Goal: Answer question/provide support: Share knowledge or assist other users

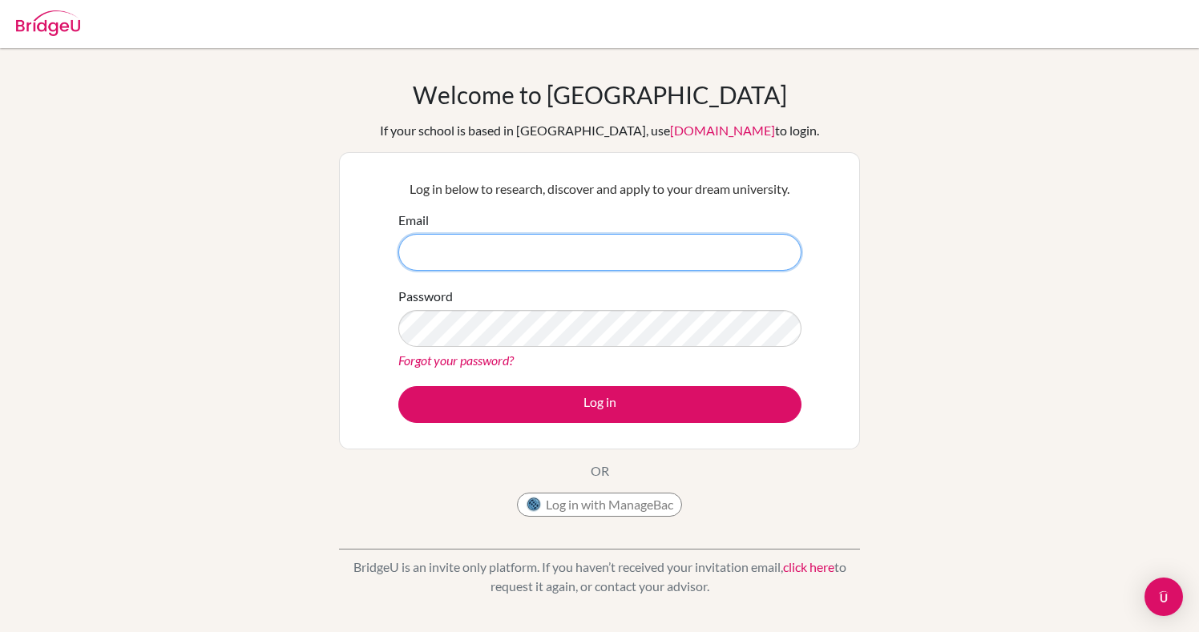
type input "[EMAIL_ADDRESS][DOMAIN_NAME]"
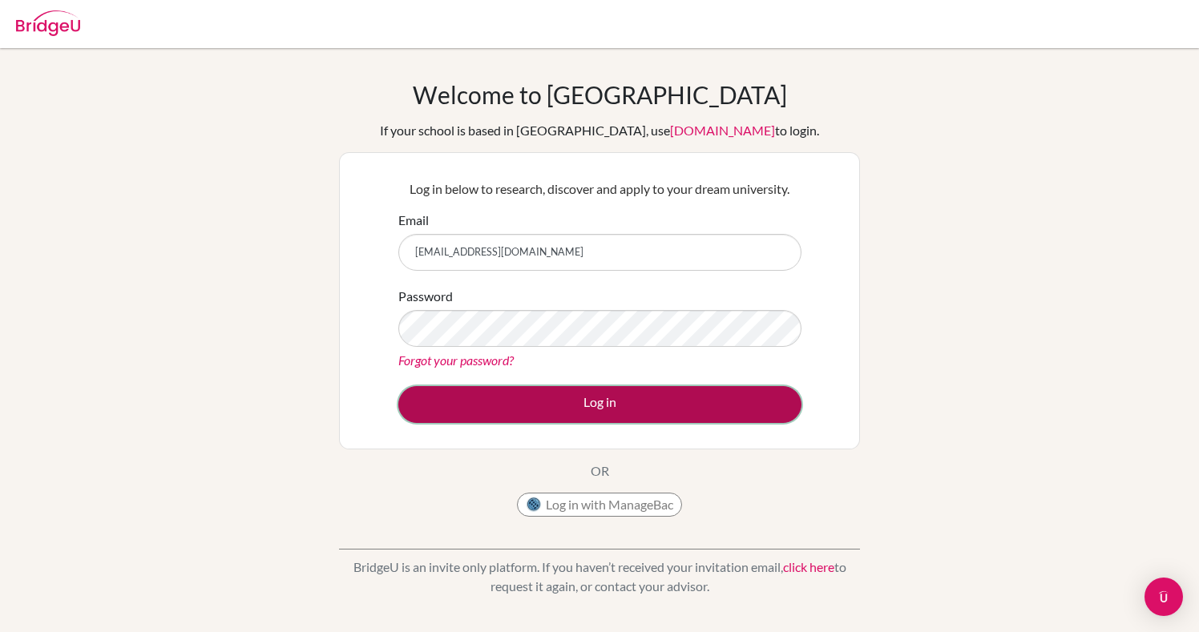
click at [602, 410] on button "Log in" at bounding box center [599, 404] width 403 height 37
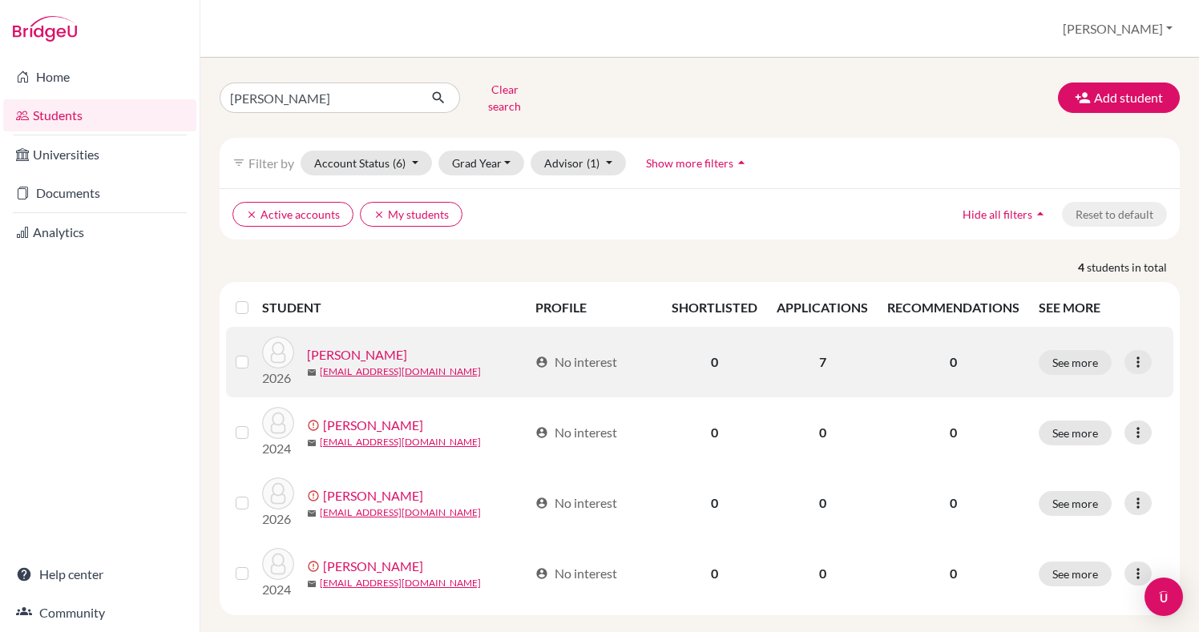
click at [344, 347] on link "[PERSON_NAME]" at bounding box center [357, 354] width 100 height 19
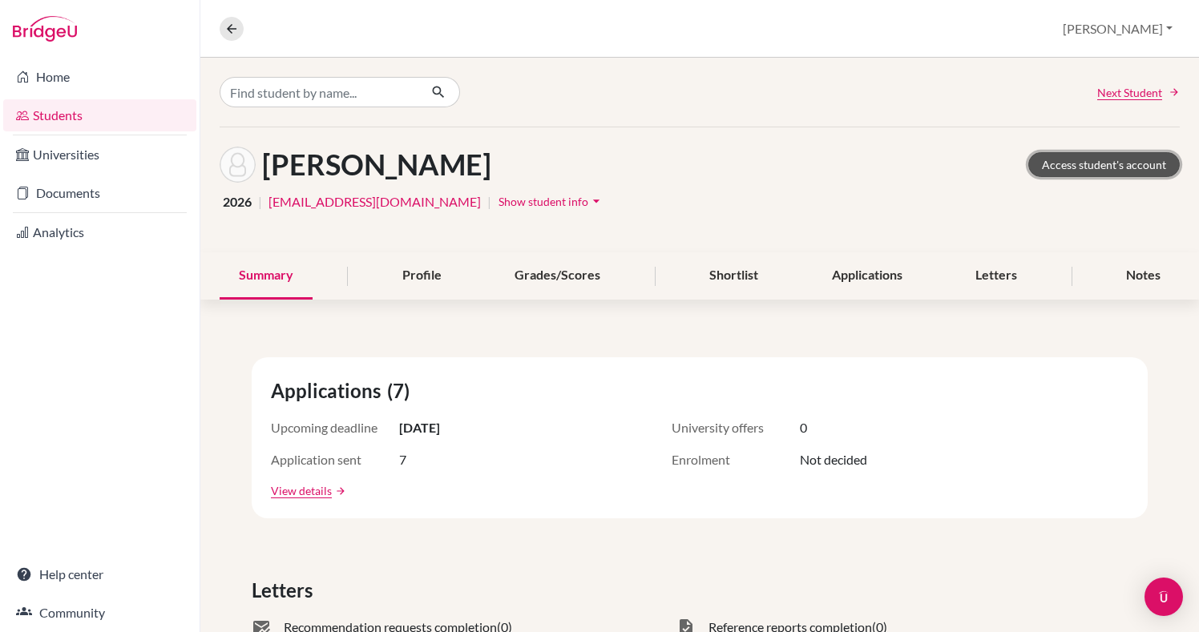
click at [1054, 166] on link "Access student's account" at bounding box center [1103, 164] width 151 height 25
click at [230, 34] on icon at bounding box center [231, 29] width 14 height 14
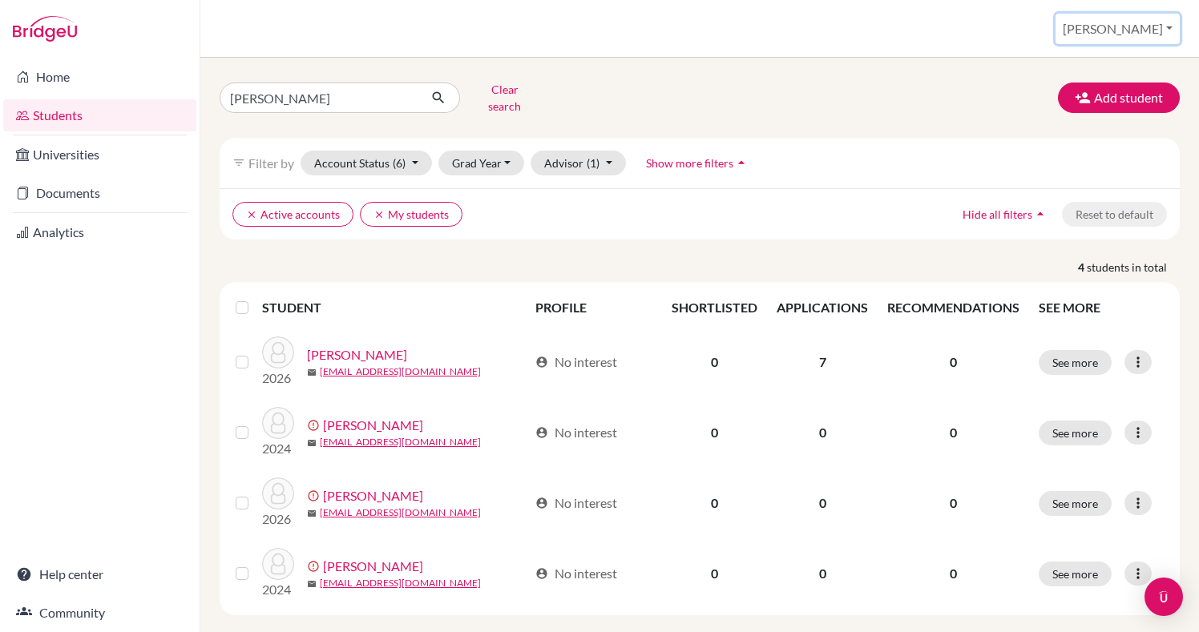
click at [1143, 36] on button "[PERSON_NAME]" at bounding box center [1117, 29] width 124 height 30
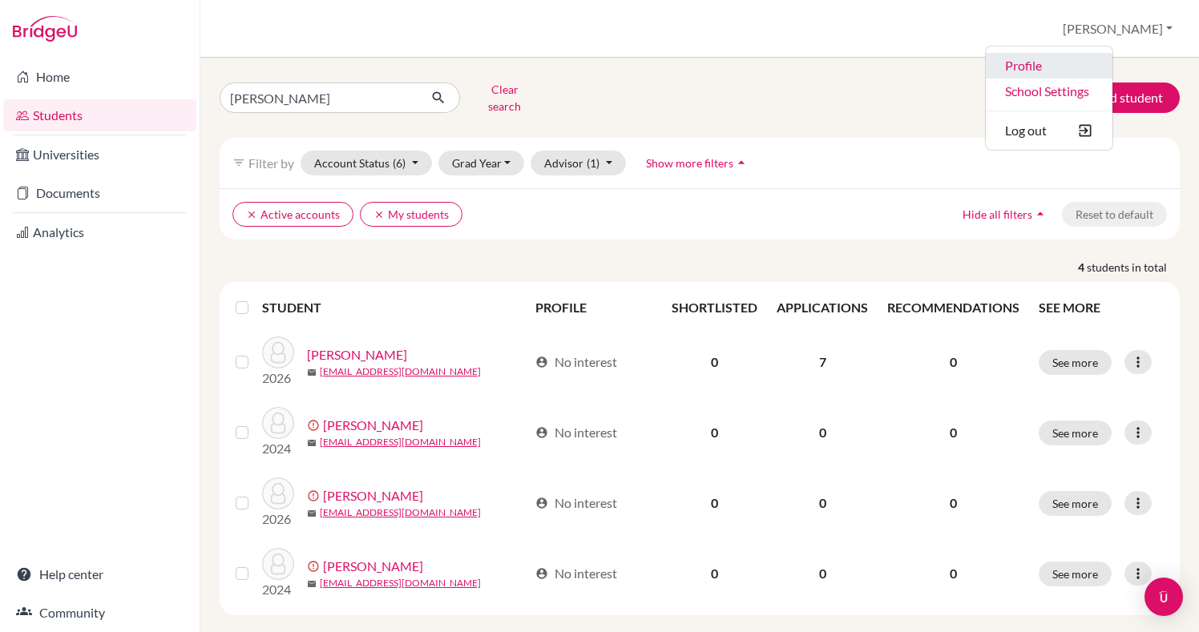
click at [1101, 62] on link "Profile" at bounding box center [1049, 66] width 127 height 26
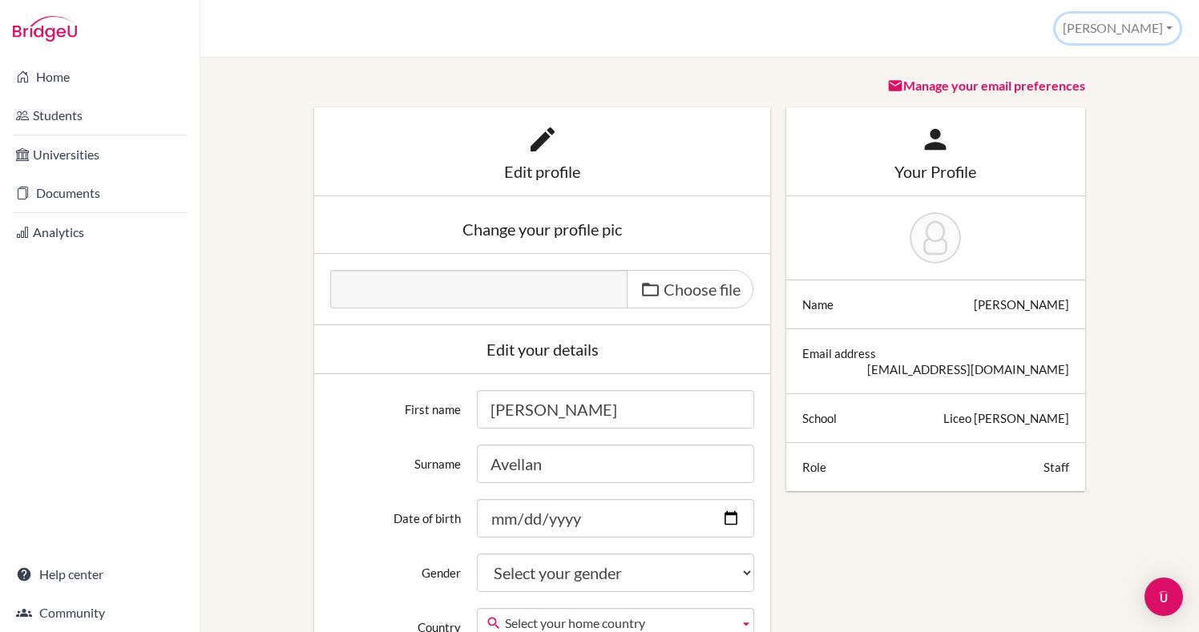
click at [1155, 32] on button "[PERSON_NAME]" at bounding box center [1117, 29] width 124 height 30
click at [1113, 97] on link "School Settings" at bounding box center [1115, 91] width 127 height 26
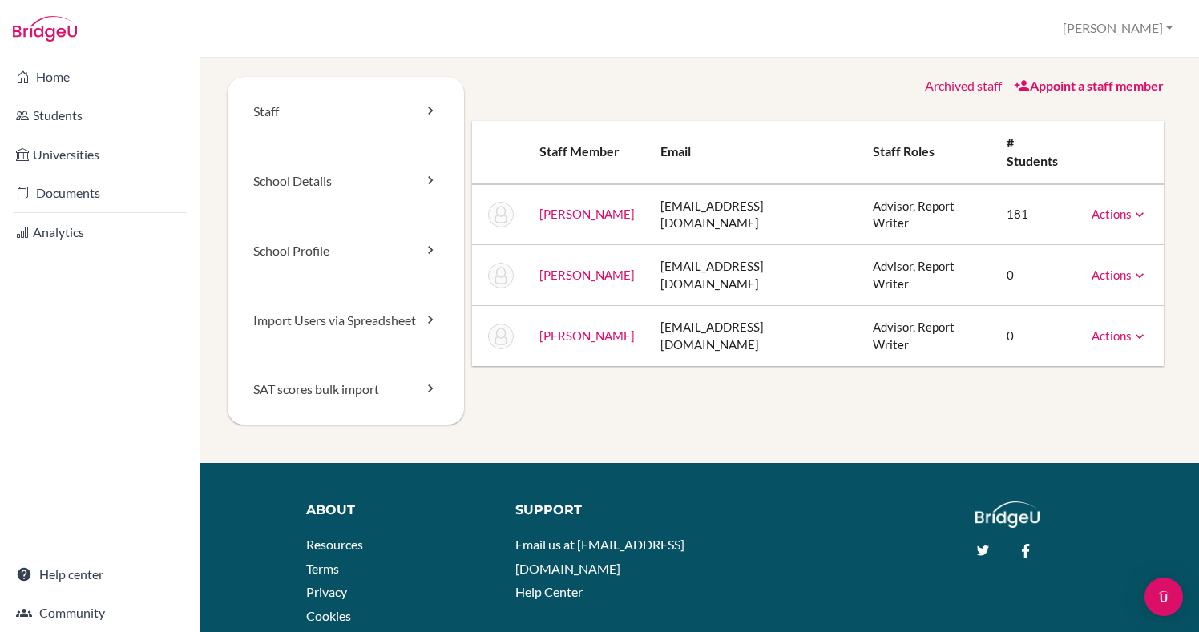
click at [565, 220] on link "Avellan, Carla" at bounding box center [586, 214] width 95 height 14
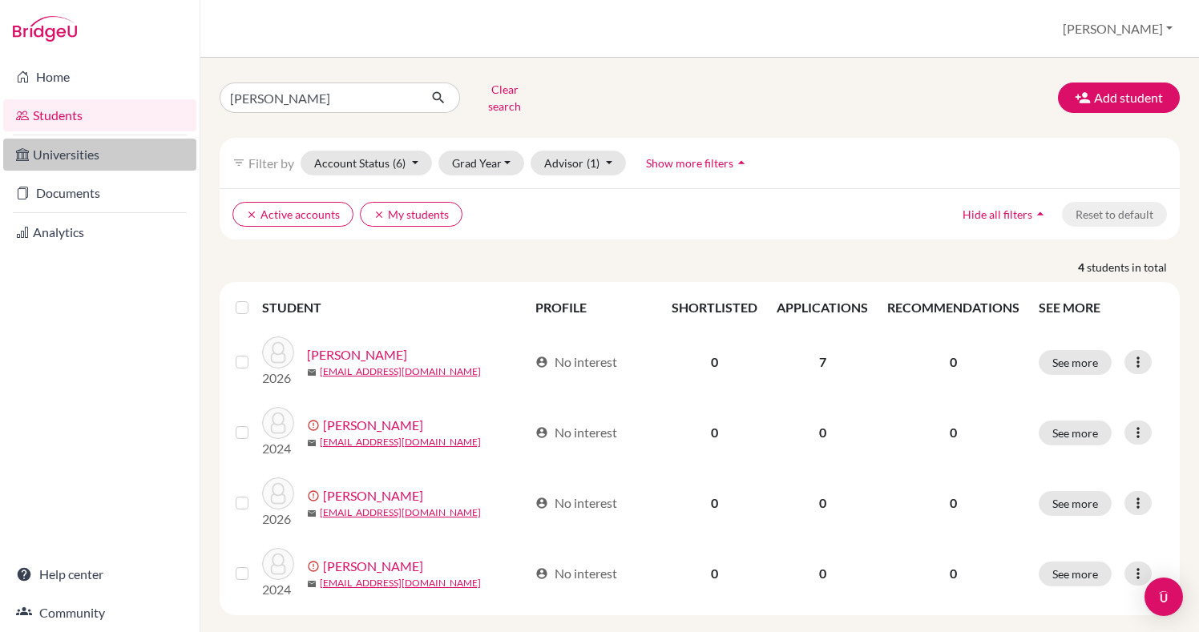
click at [57, 159] on link "Universities" at bounding box center [99, 155] width 193 height 32
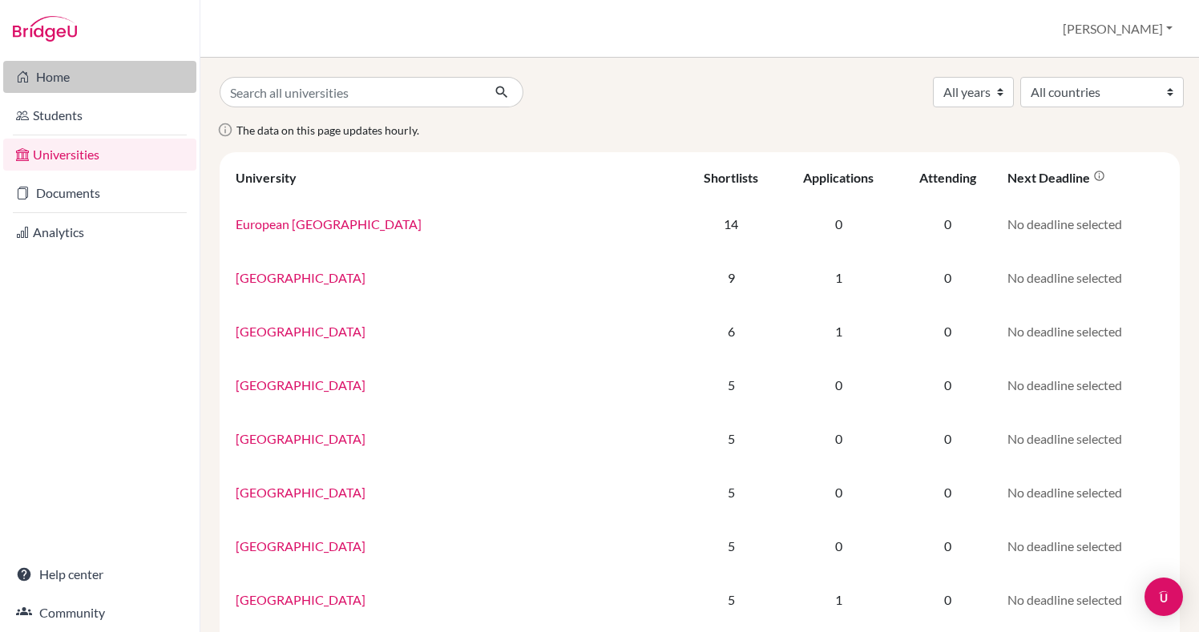
click at [44, 81] on link "Home" at bounding box center [99, 77] width 193 height 32
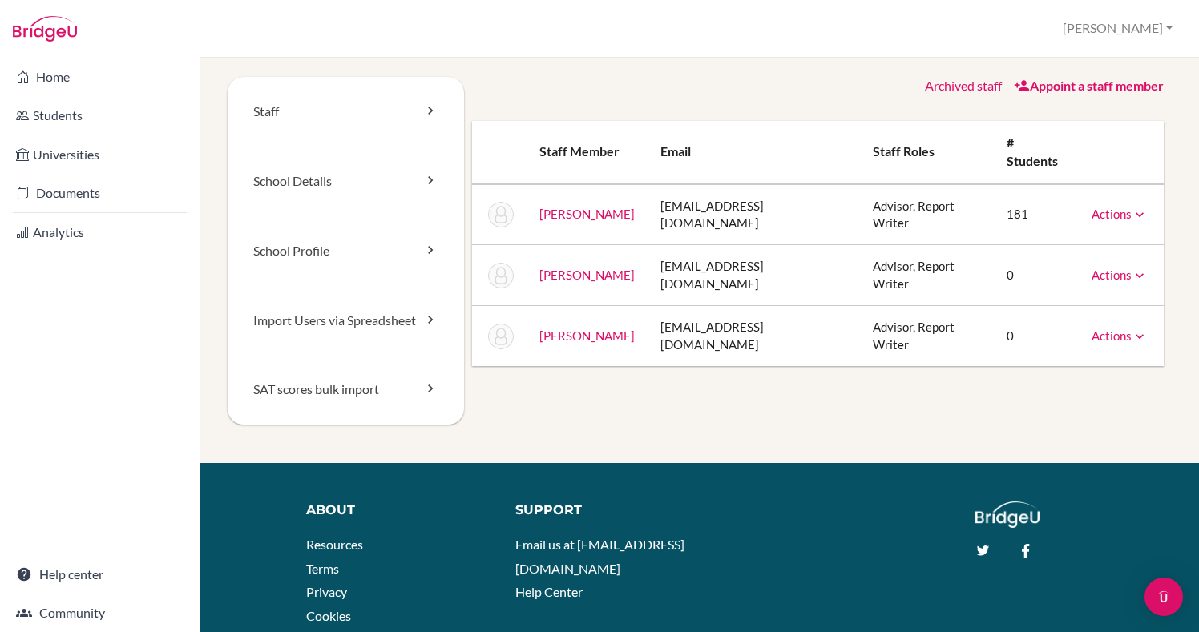
click at [1103, 216] on link "Actions" at bounding box center [1119, 214] width 56 height 14
click at [355, 187] on link "School Details" at bounding box center [346, 182] width 236 height 70
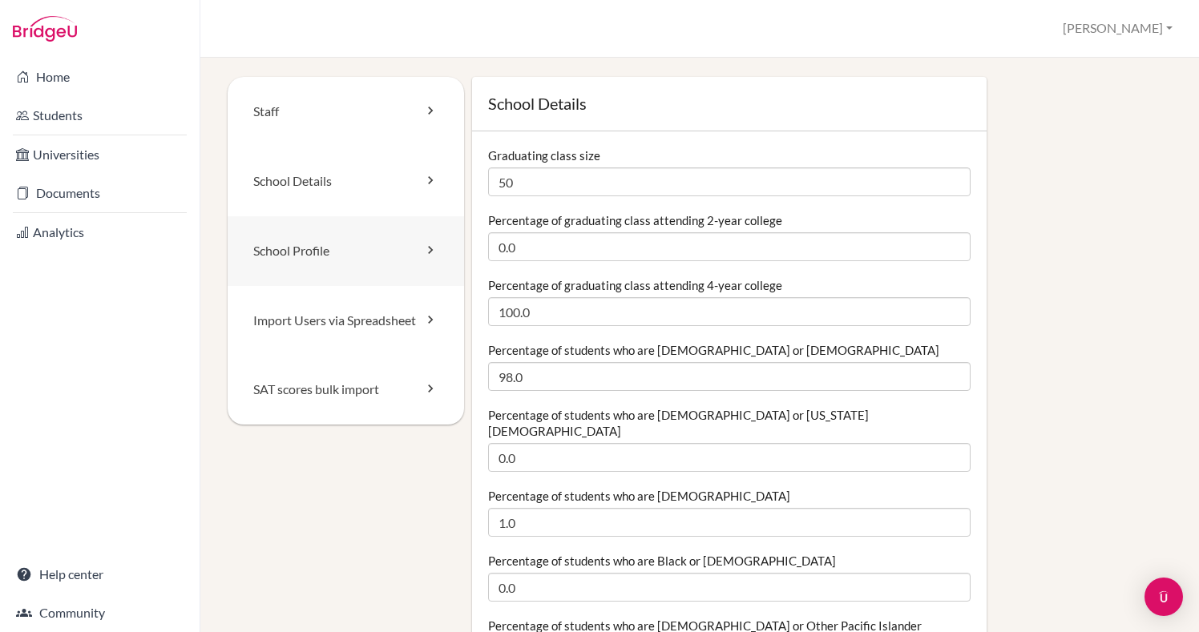
click at [361, 254] on link "School Profile" at bounding box center [346, 251] width 236 height 70
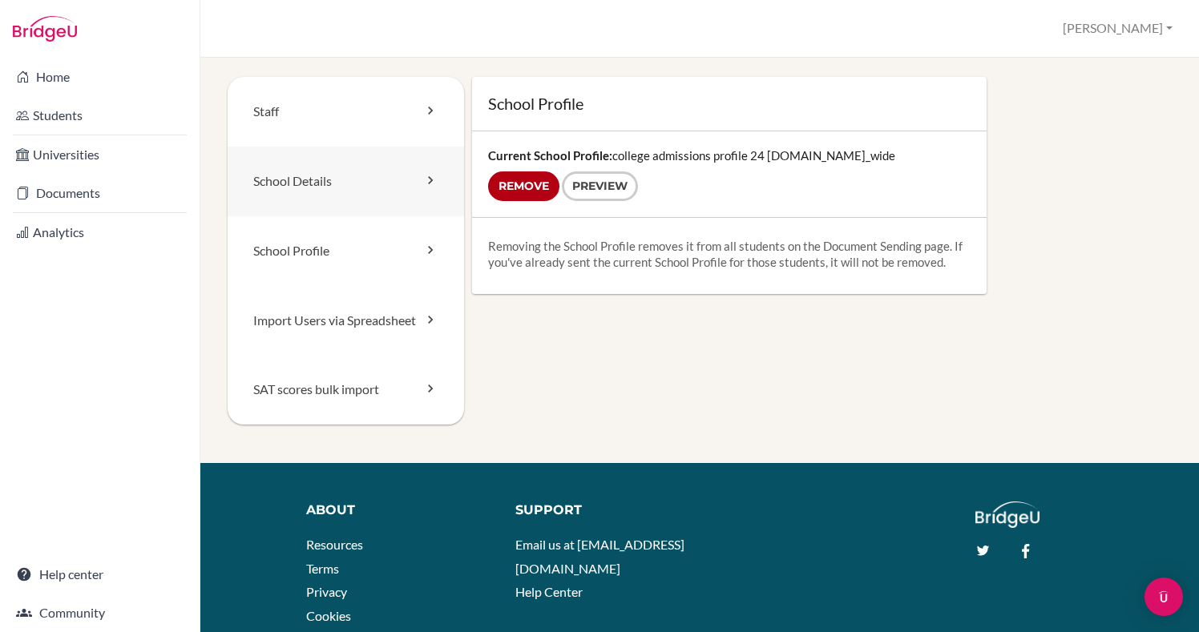
click at [329, 185] on link "School Details" at bounding box center [346, 182] width 236 height 70
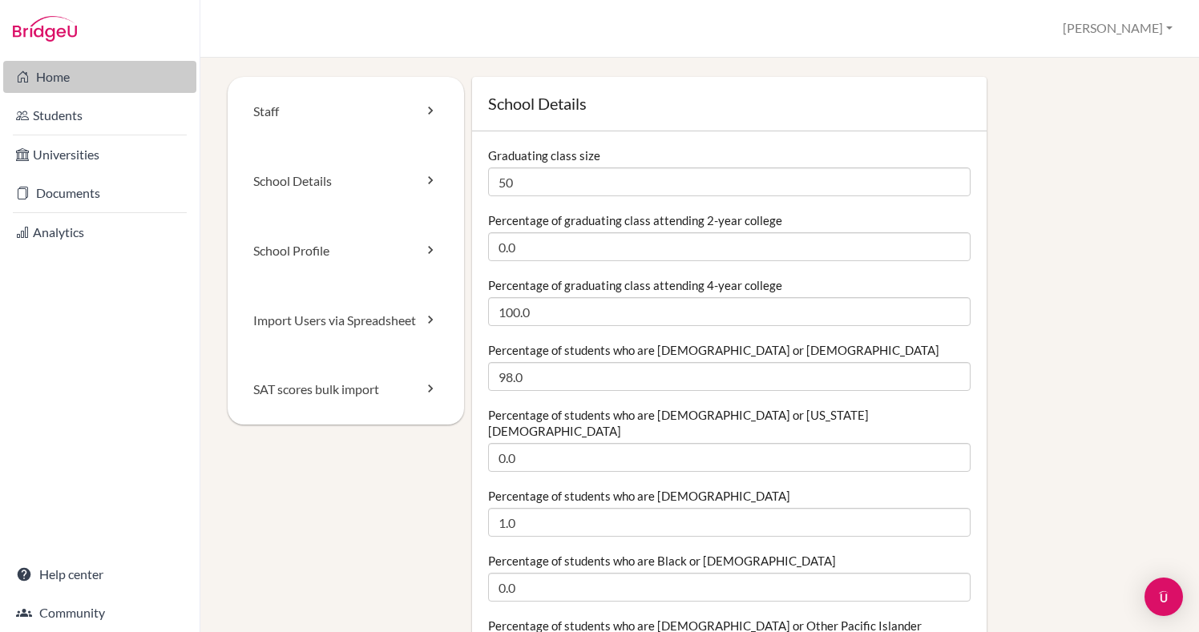
click at [99, 79] on link "Home" at bounding box center [99, 77] width 193 height 32
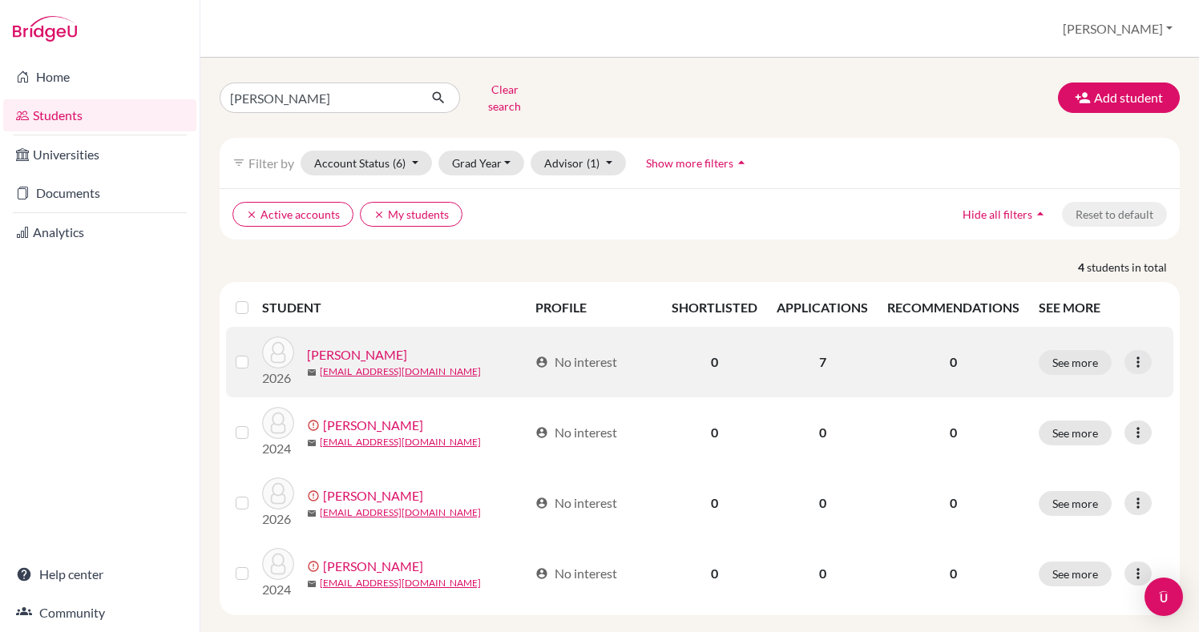
click at [338, 345] on link "León, André" at bounding box center [357, 354] width 100 height 19
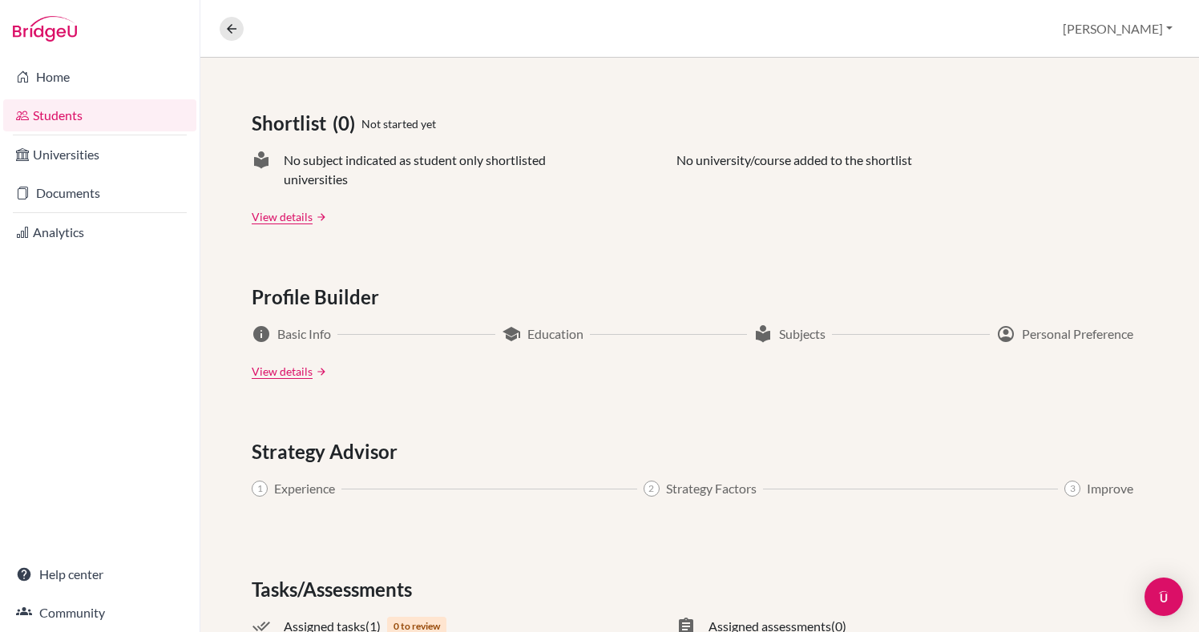
scroll to position [777, 0]
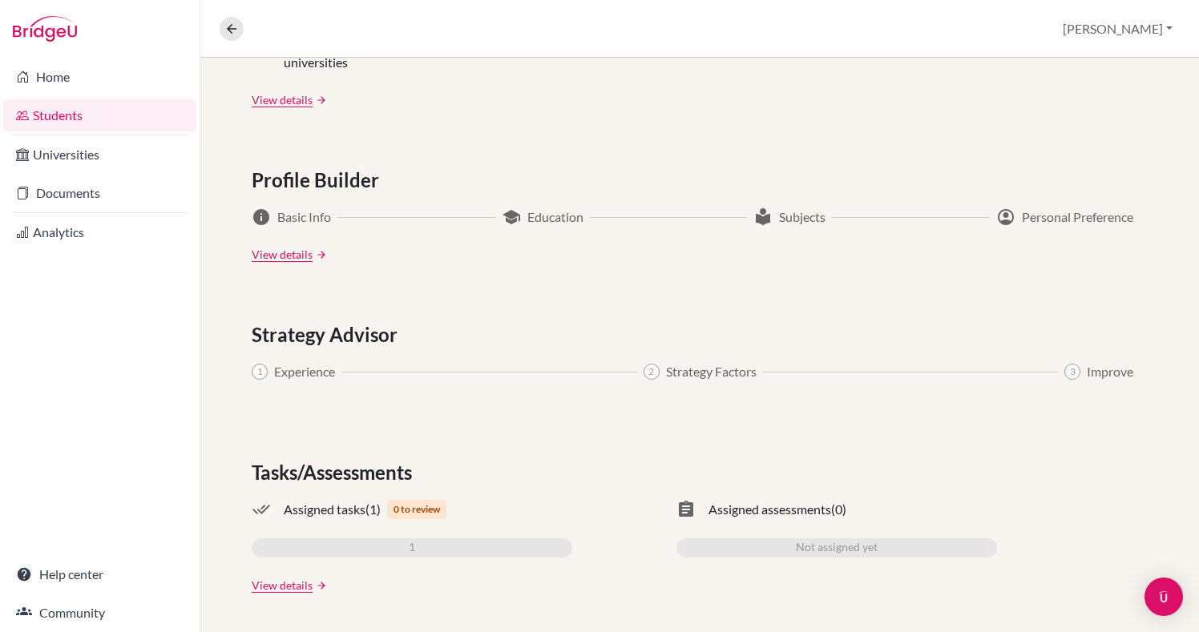
click at [346, 505] on span "Assigned tasks" at bounding box center [325, 509] width 82 height 19
click at [269, 595] on div "Applications (7) Upcoming deadline 01 Jul 2026 University offers 0 Application …" at bounding box center [699, 87] width 998 height 1091
click at [278, 579] on link "View details" at bounding box center [282, 585] width 61 height 17
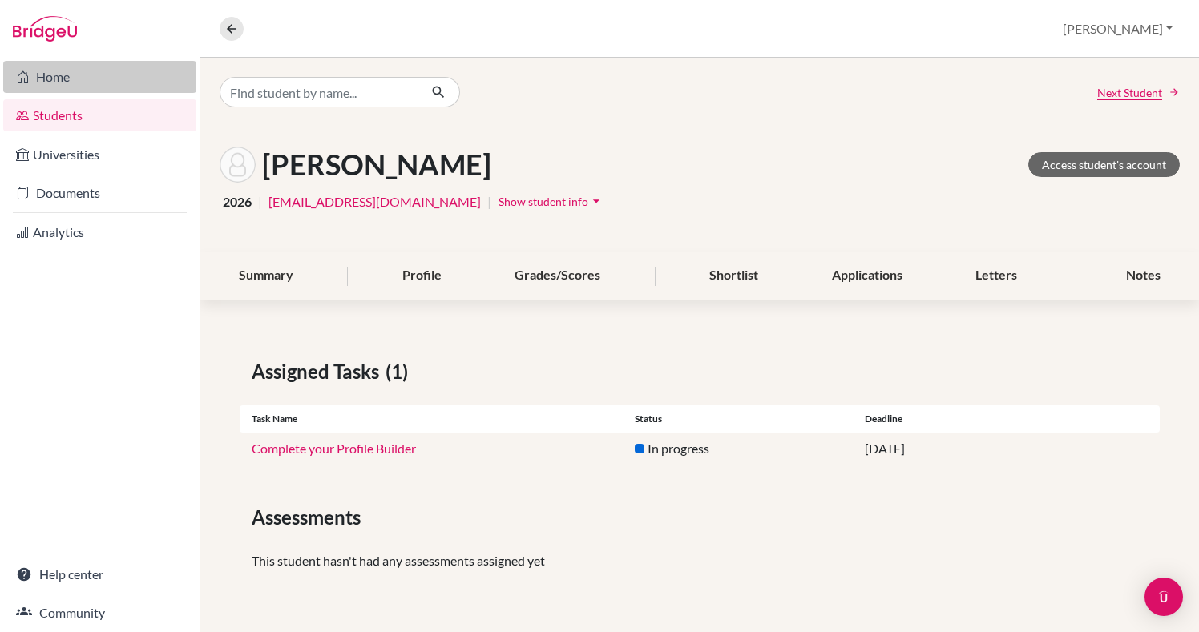
click at [57, 79] on link "Home" at bounding box center [99, 77] width 193 height 32
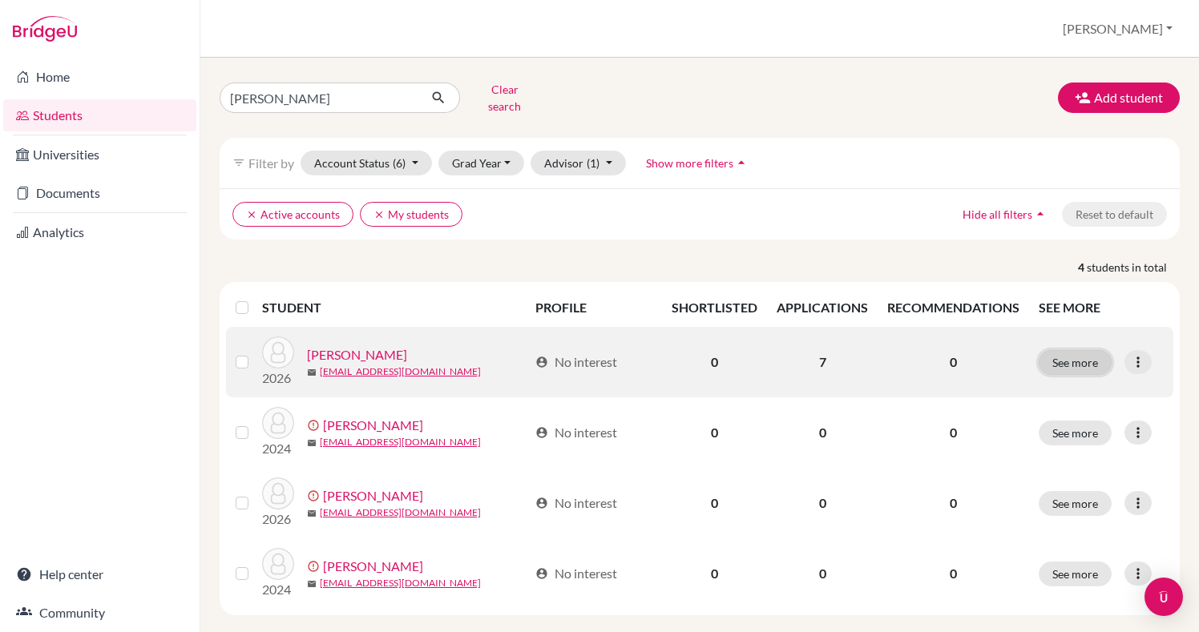
click at [1076, 361] on button "See more" at bounding box center [1074, 362] width 73 height 25
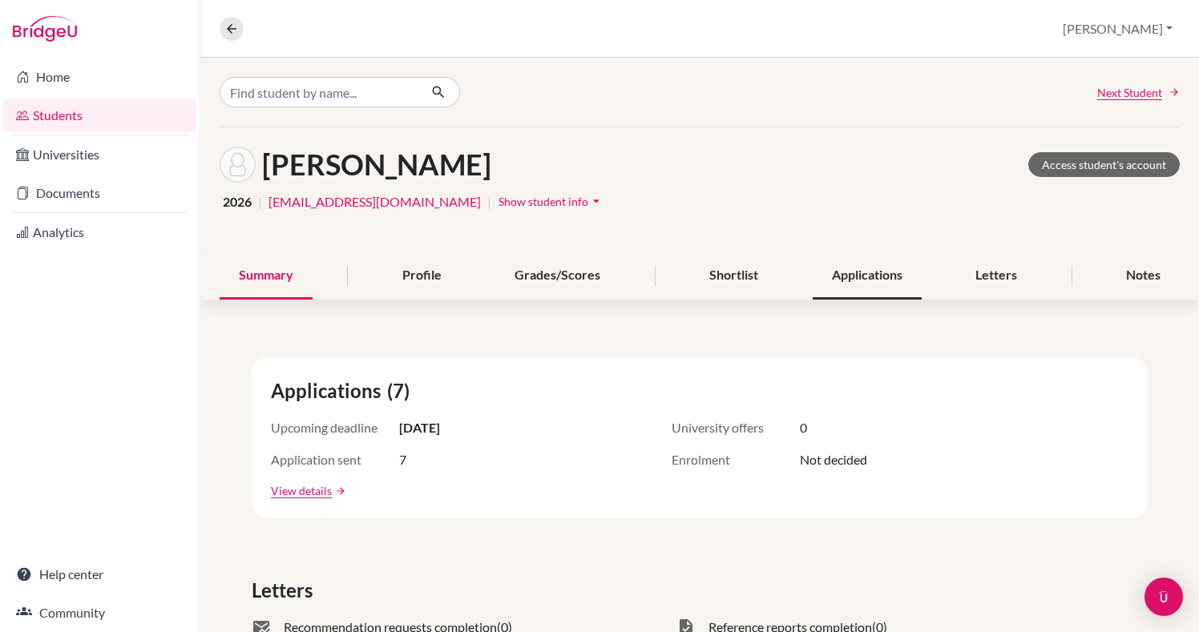
click at [847, 282] on div "Applications" at bounding box center [866, 275] width 109 height 47
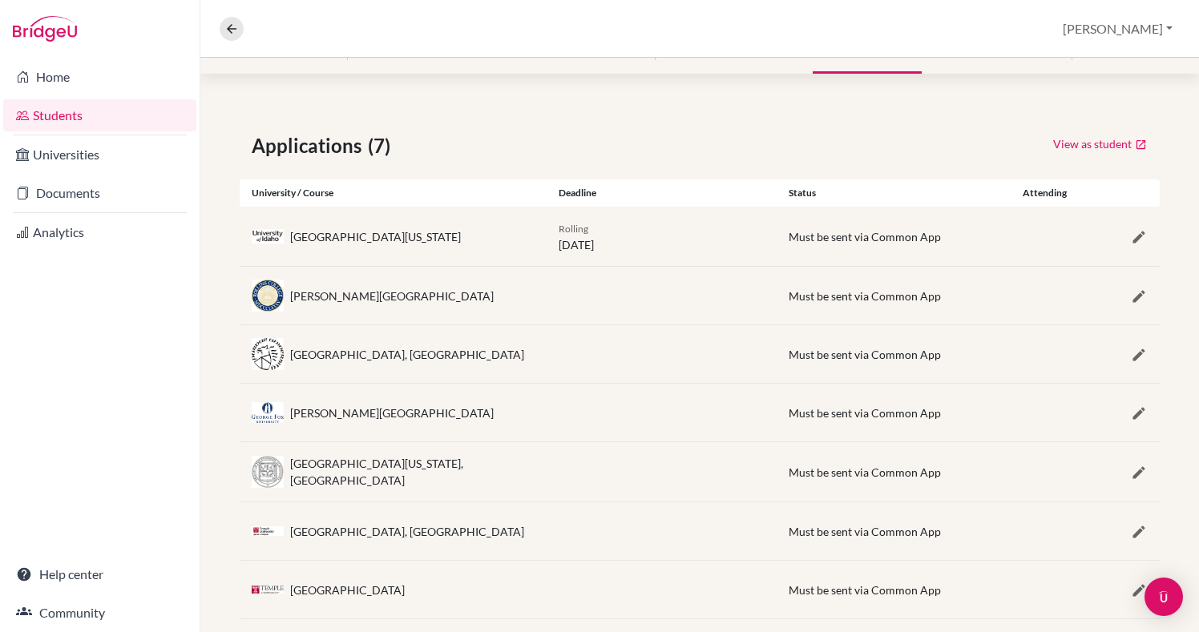
scroll to position [250, 0]
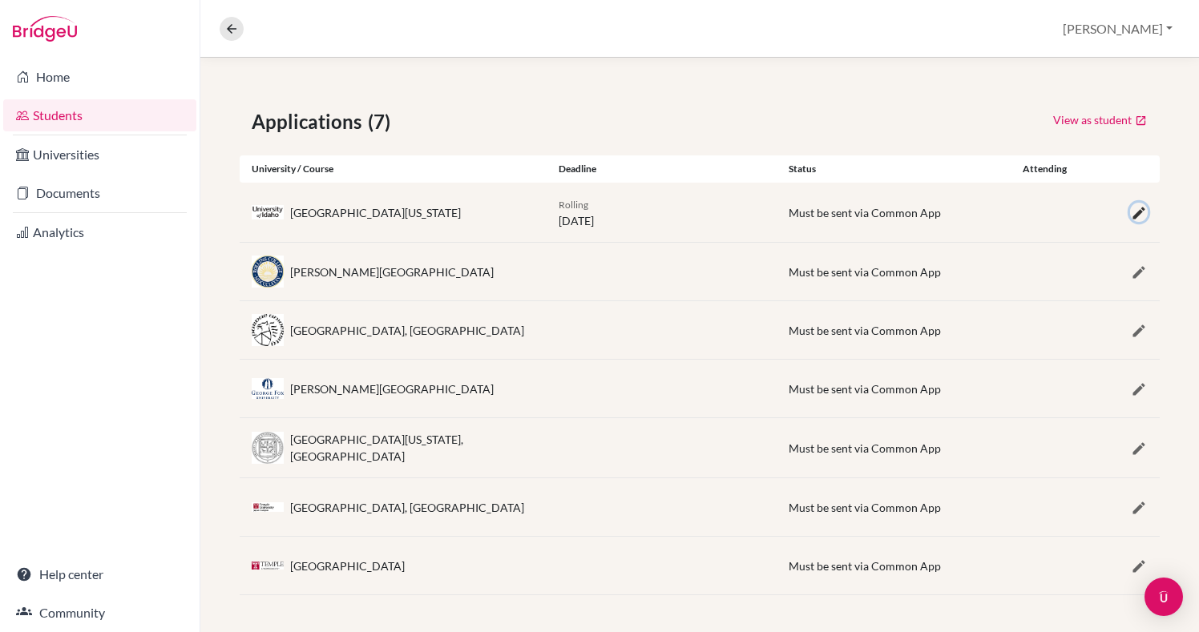
click at [1134, 216] on icon "button" at bounding box center [1139, 213] width 16 height 16
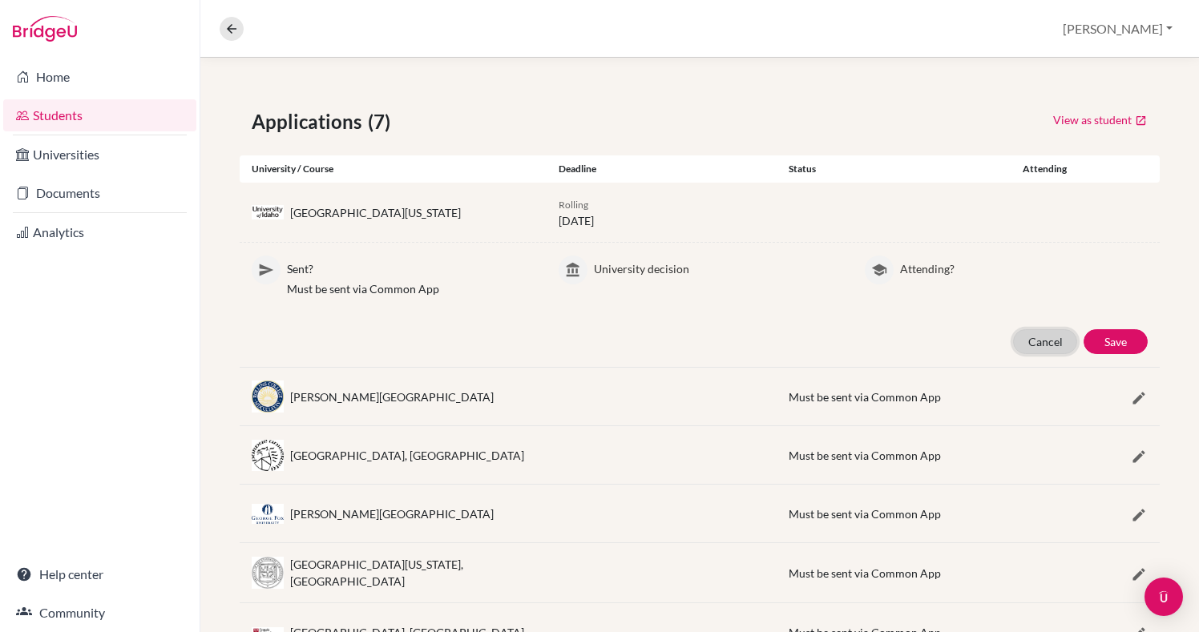
click at [1026, 353] on button "Cancel" at bounding box center [1045, 341] width 64 height 25
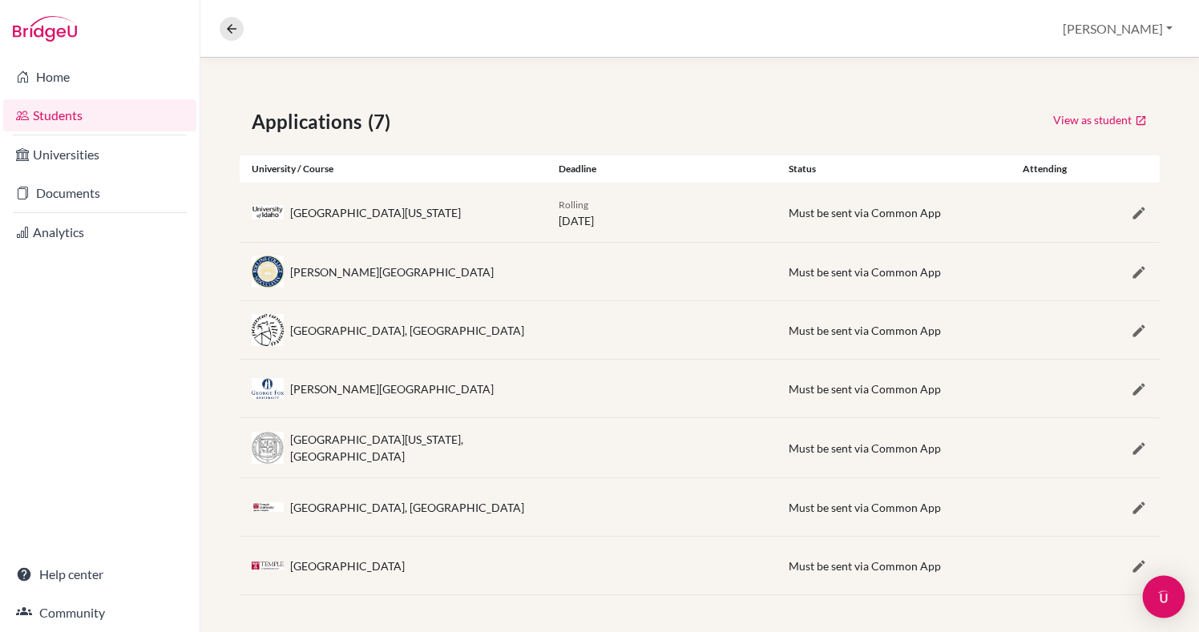
click at [1167, 599] on img "Open Intercom Messenger" at bounding box center [1163, 597] width 21 height 21
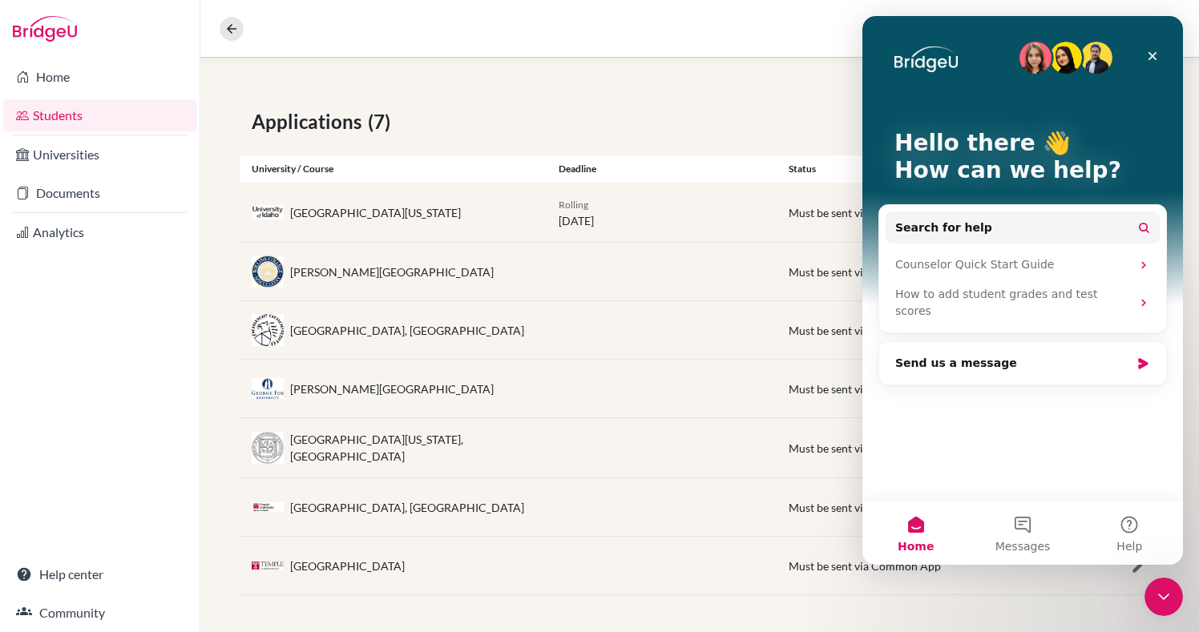
scroll to position [0, 0]
click at [796, 260] on div "Rollins College Must be sent via Common App" at bounding box center [700, 272] width 920 height 58
click at [793, 204] on div "Must be sent via Common App" at bounding box center [864, 212] width 152 height 17
drag, startPoint x: 794, startPoint y: 215, endPoint x: 861, endPoint y: 228, distance: 68.7
click at [861, 228] on div "University of Idaho Rolling 01 July 2026 Must be sent via Common App" at bounding box center [700, 212] width 920 height 59
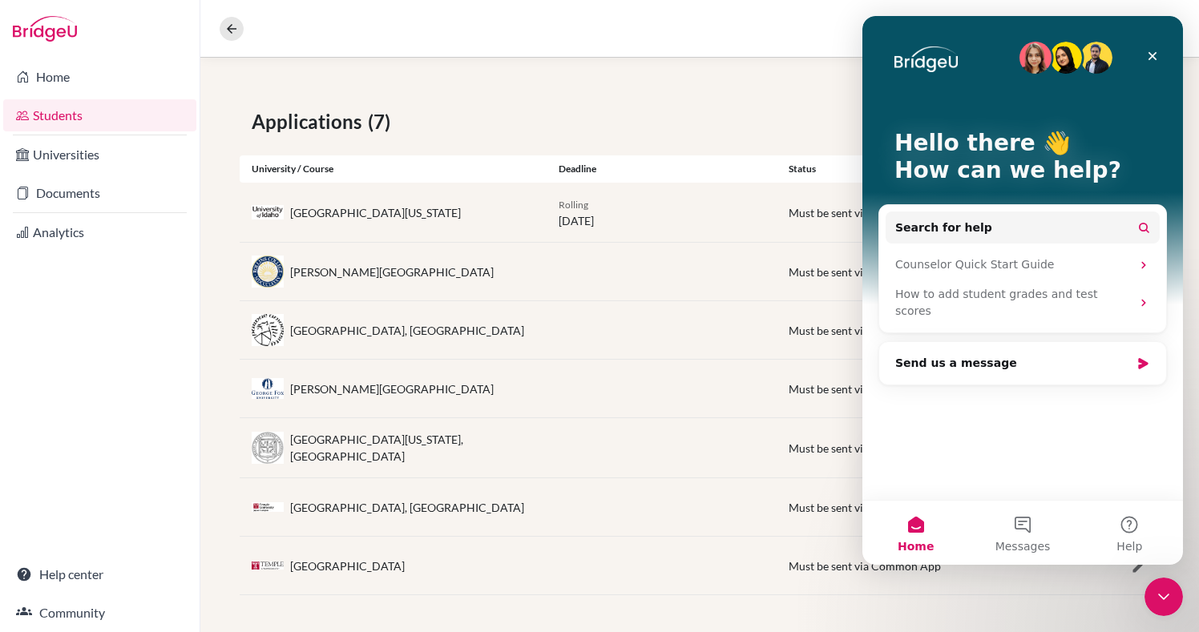
click at [807, 240] on div "University of Idaho Rolling 01 July 2026 Must be sent via Common App" at bounding box center [700, 212] width 920 height 59
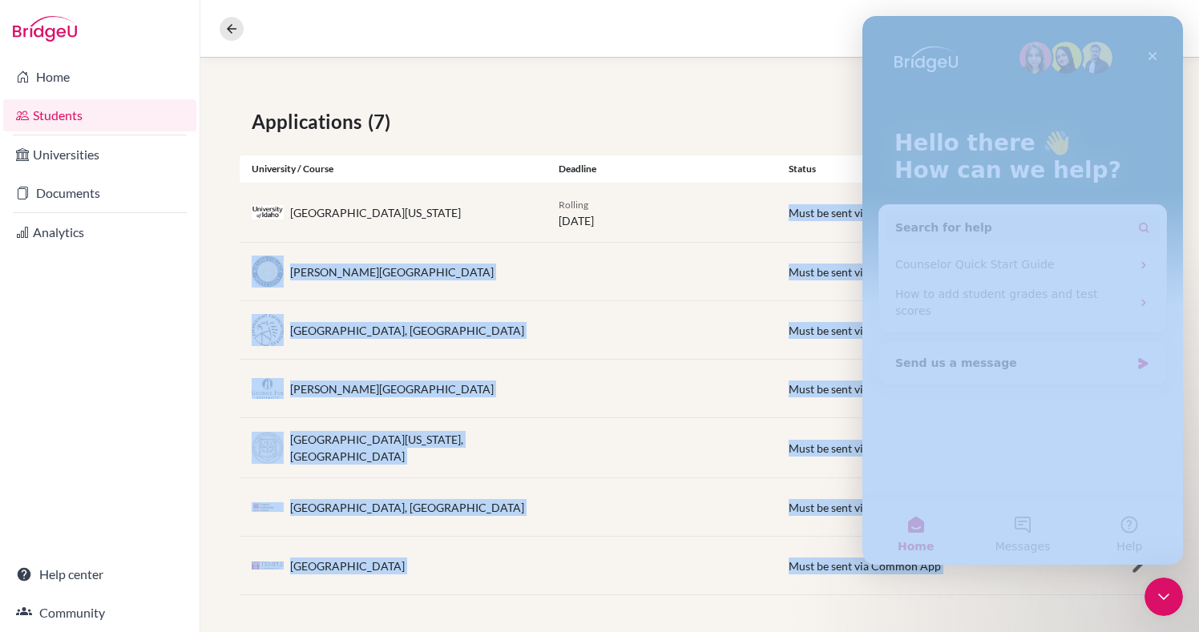
drag, startPoint x: 1651, startPoint y: 226, endPoint x: 865, endPoint y: 265, distance: 786.2
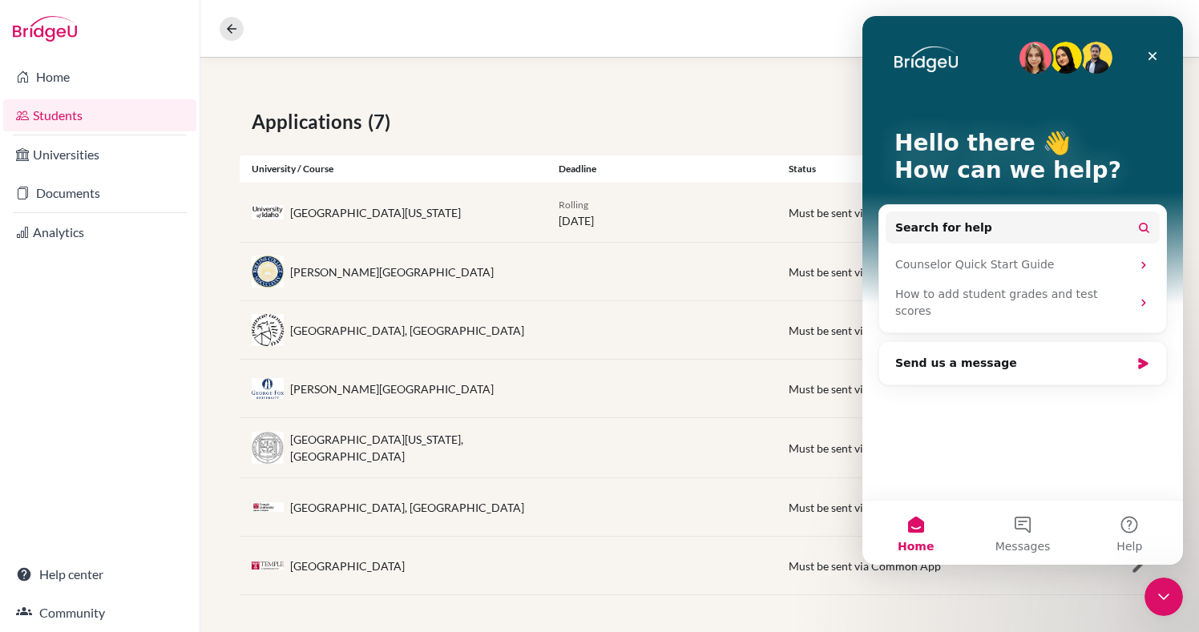
click at [792, 240] on div "University of Idaho Rolling 01 July 2026 Must be sent via Common App" at bounding box center [700, 212] width 920 height 59
click at [747, 379] on div "George Fox University Must be sent via Common App" at bounding box center [700, 389] width 920 height 58
drag, startPoint x: 786, startPoint y: 386, endPoint x: 834, endPoint y: 398, distance: 49.6
click at [834, 398] on div "George Fox University Must be sent via Common App" at bounding box center [700, 389] width 920 height 58
copy span "Must be sent via Common App"
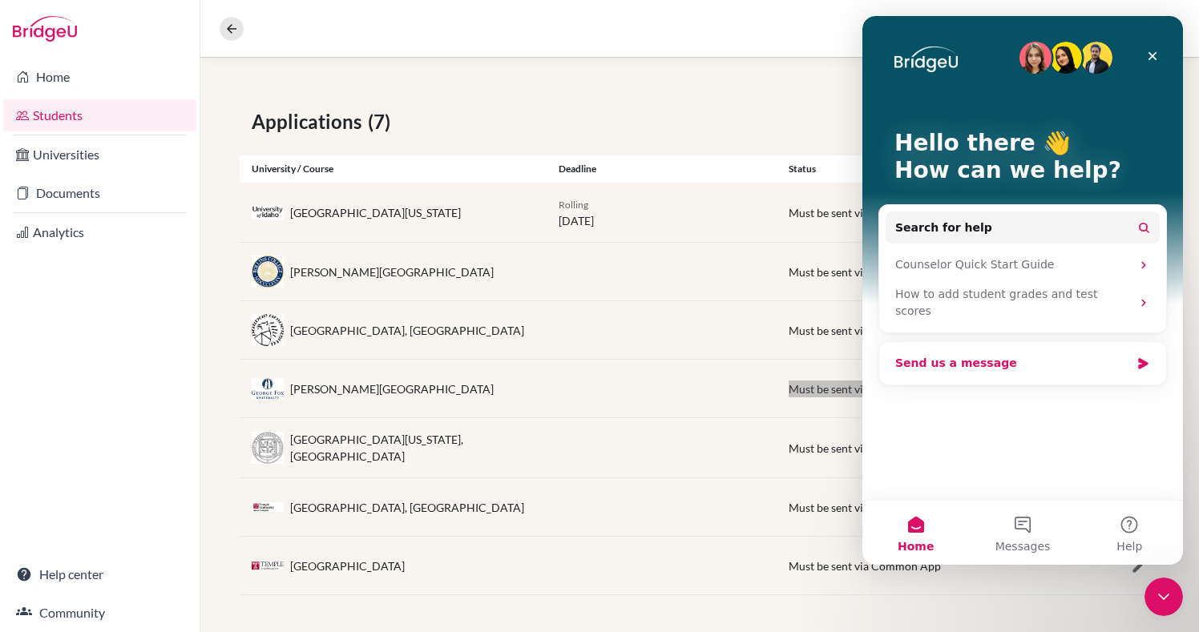
click at [928, 355] on div "Send us a message" at bounding box center [1012, 363] width 235 height 17
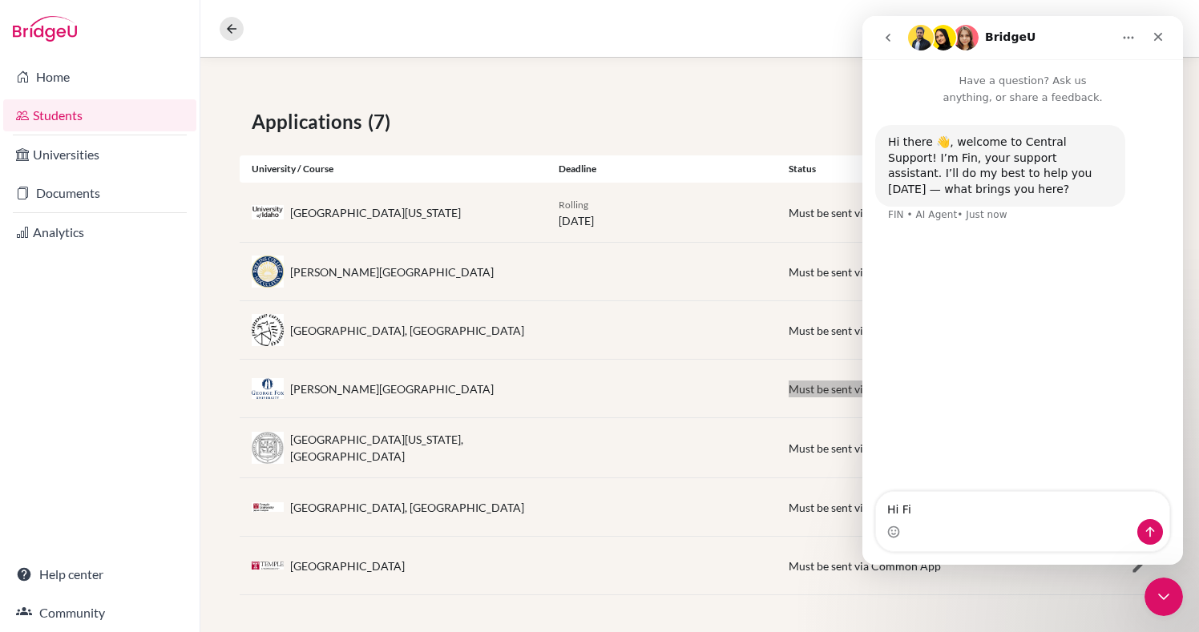
type textarea "Hi Fin"
type textarea "I have"
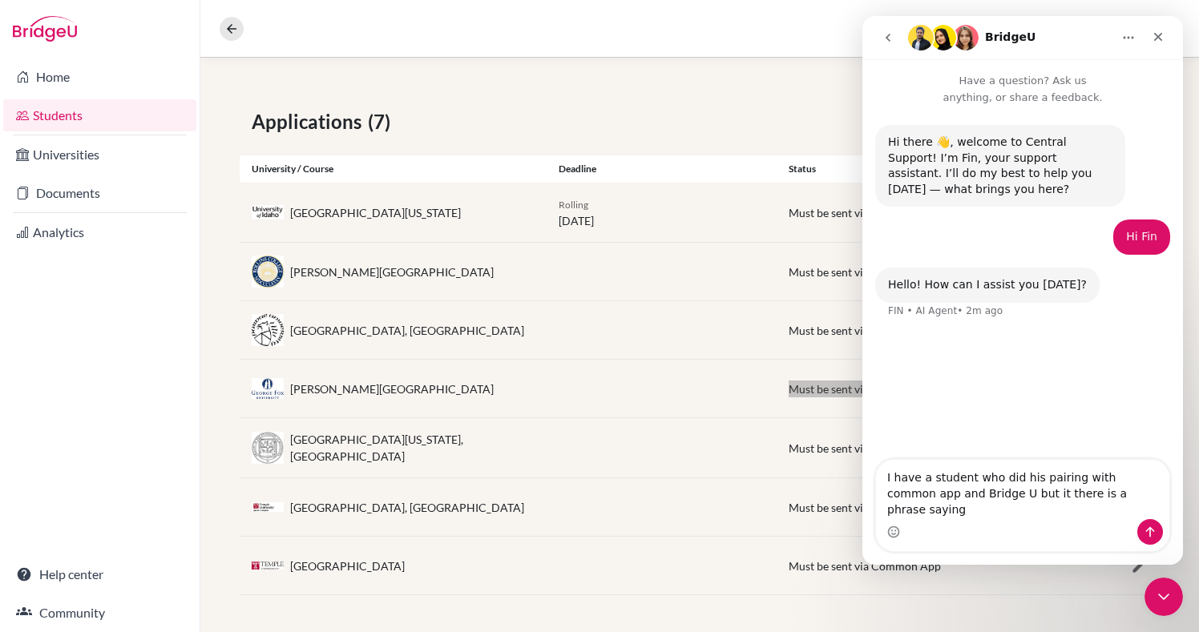
type textarea "I have a student who did his pairing with common app and Bridge U but it there …"
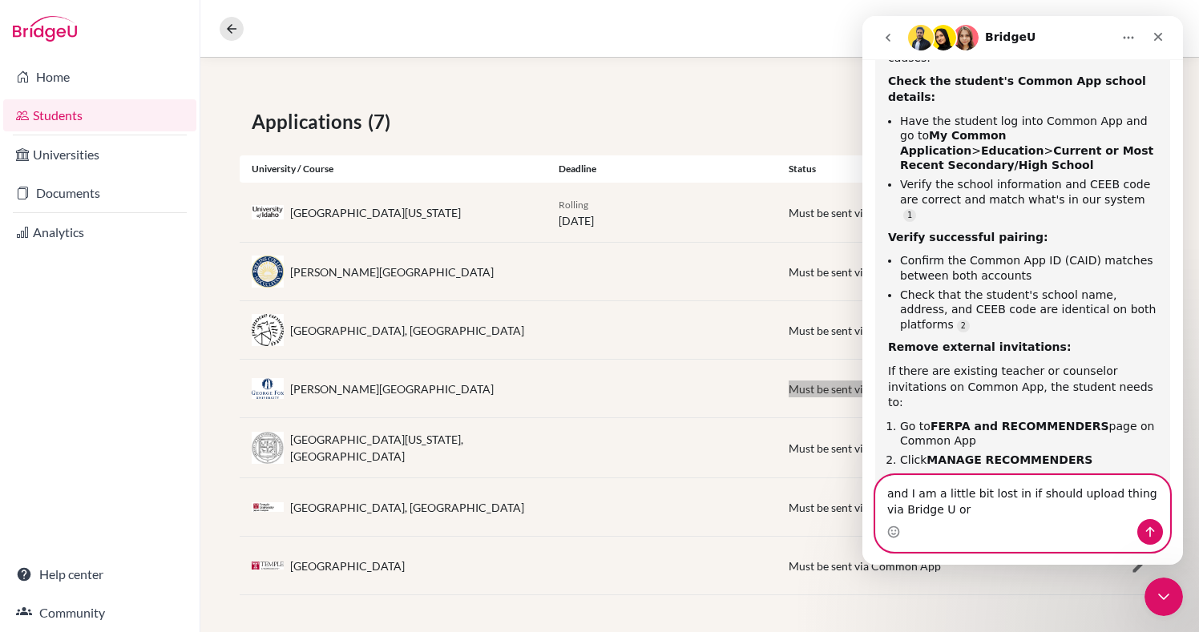
scroll to position [453, 0]
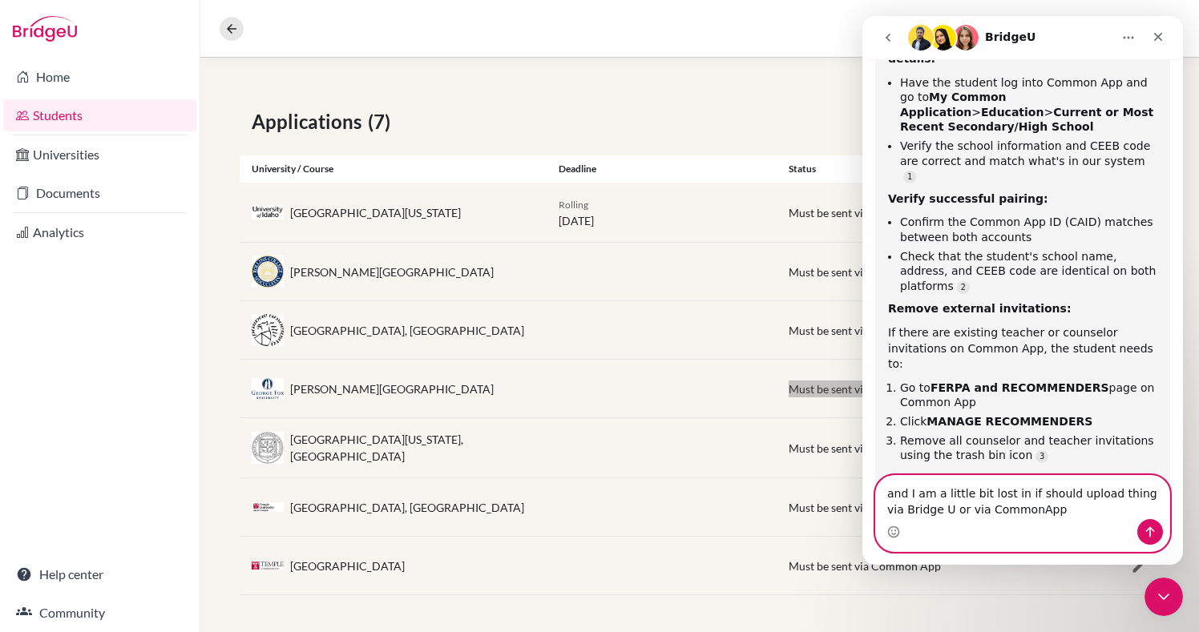
type textarea "and I am a little bit lost in if should upload thing via Bridge U or via Common…"
click at [1144, 531] on icon "Send a message…" at bounding box center [1149, 532] width 13 height 13
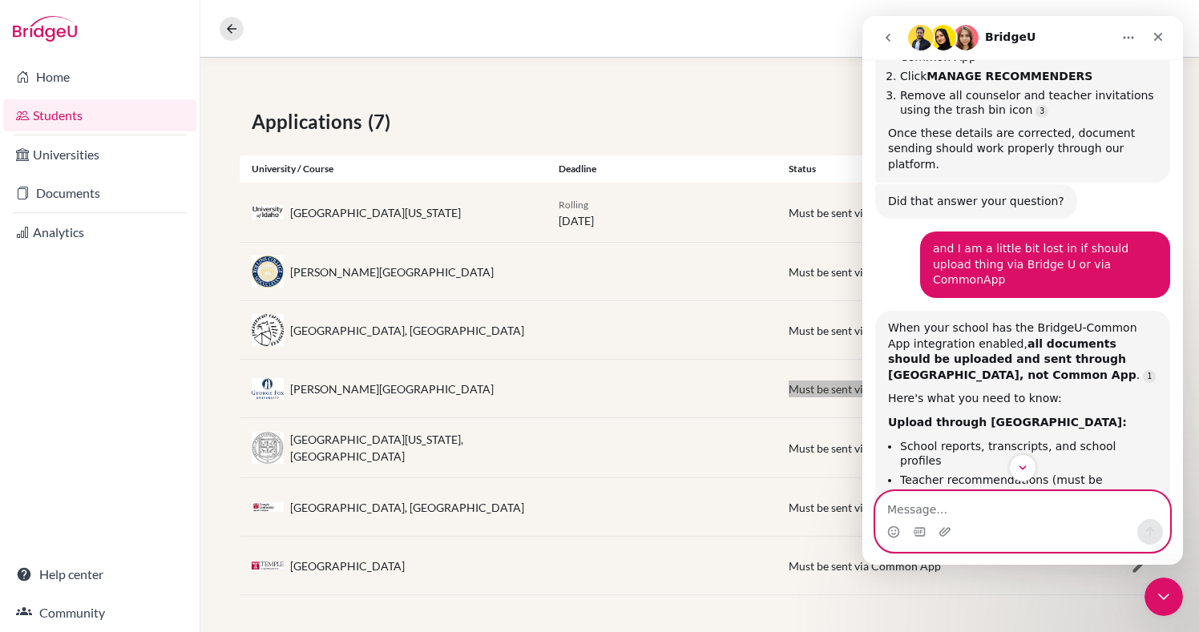
scroll to position [825, 0]
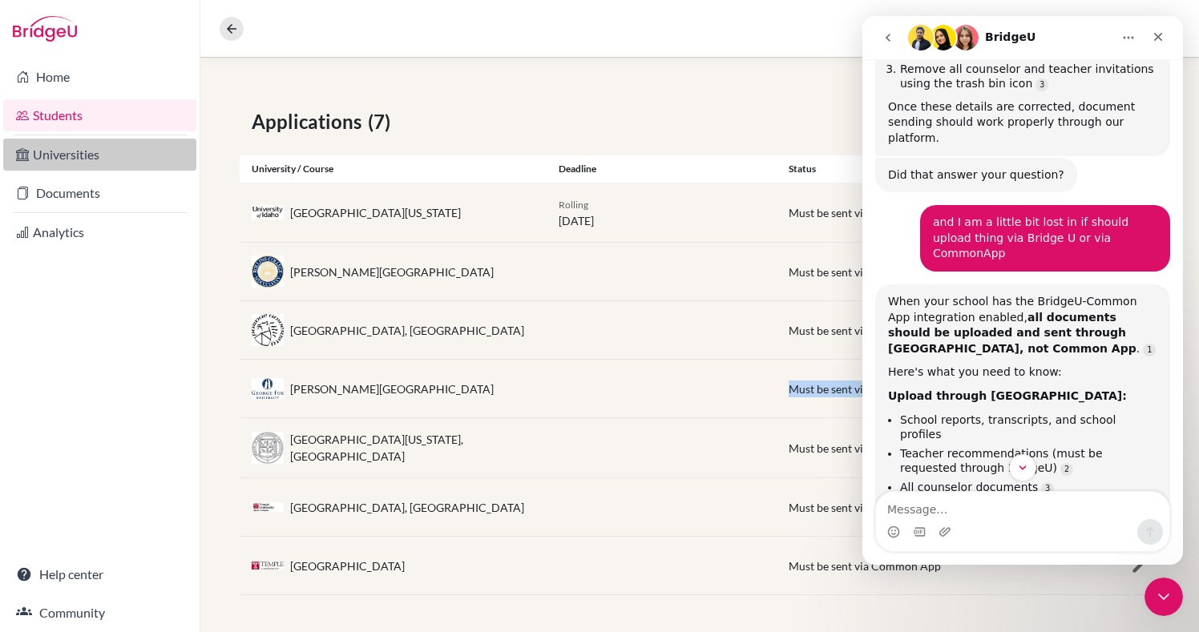
click at [83, 159] on link "Universities" at bounding box center [99, 155] width 193 height 32
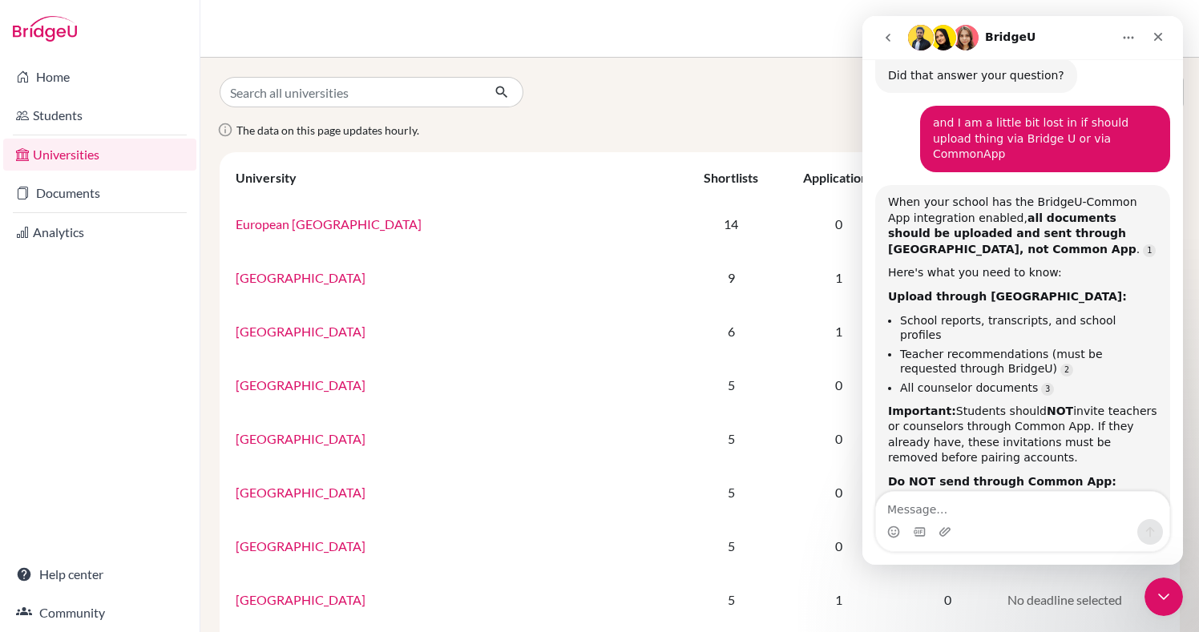
scroll to position [977, 0]
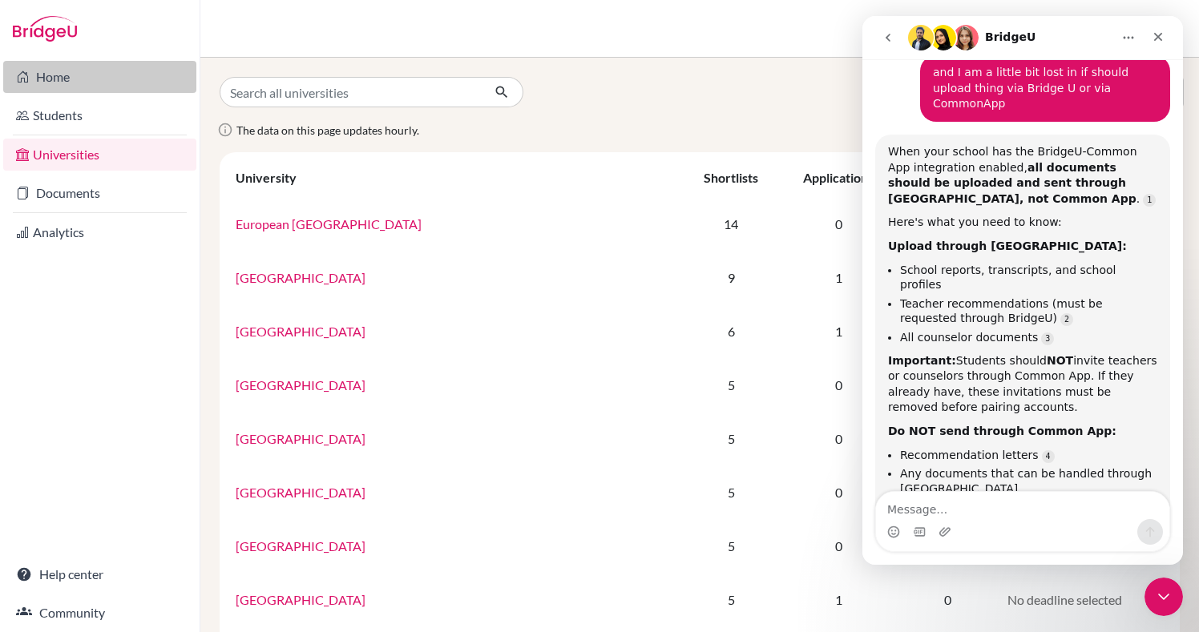
click at [41, 75] on link "Home" at bounding box center [99, 77] width 193 height 32
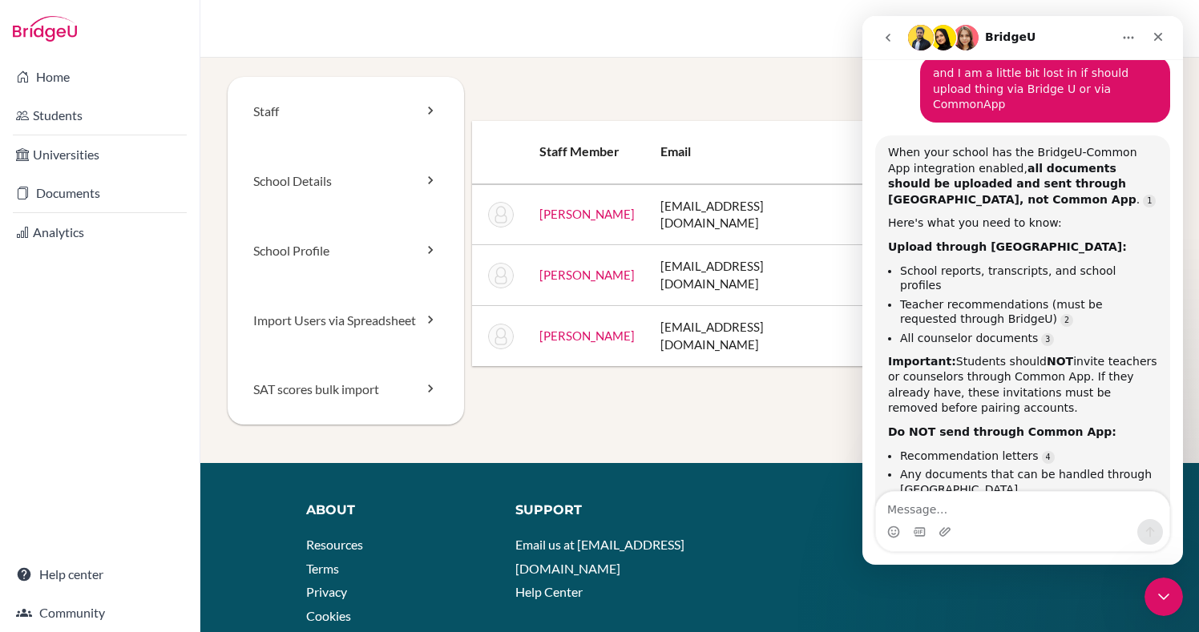
scroll to position [977, 0]
click at [718, 107] on div "Archived staff Appoint a staff member Staff member Email Staff roles # students…" at bounding box center [818, 221] width 708 height 289
click at [1159, 32] on icon "Close" at bounding box center [1157, 36] width 13 height 13
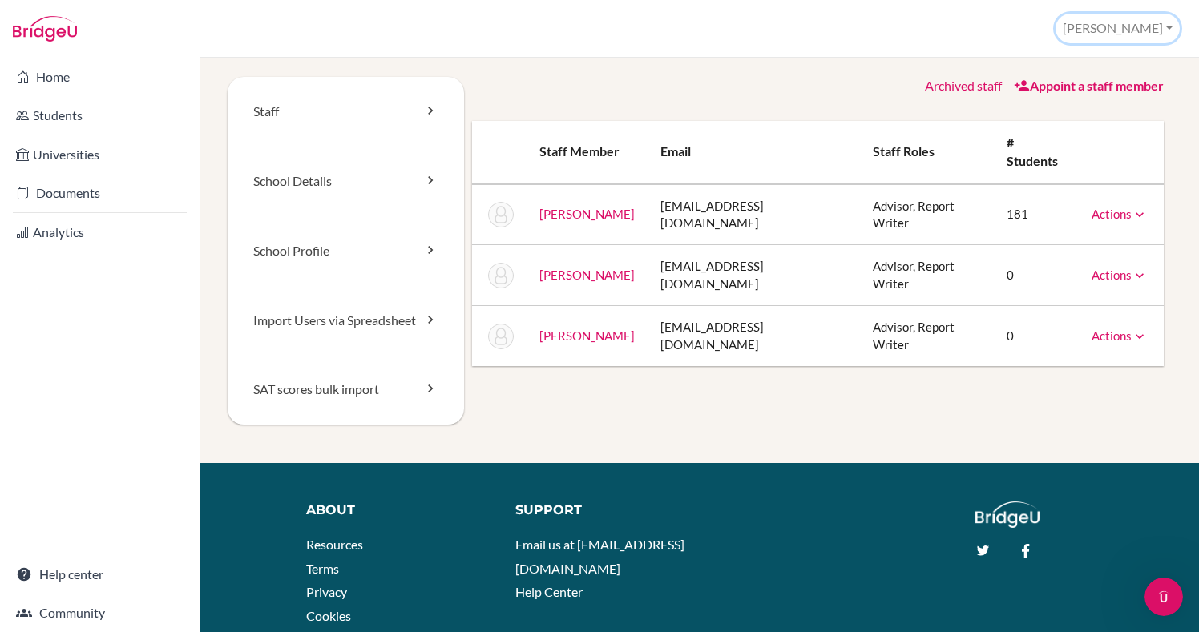
click at [1168, 32] on button "[PERSON_NAME]" at bounding box center [1117, 29] width 124 height 30
click at [1092, 122] on button "Log out" at bounding box center [1115, 130] width 127 height 26
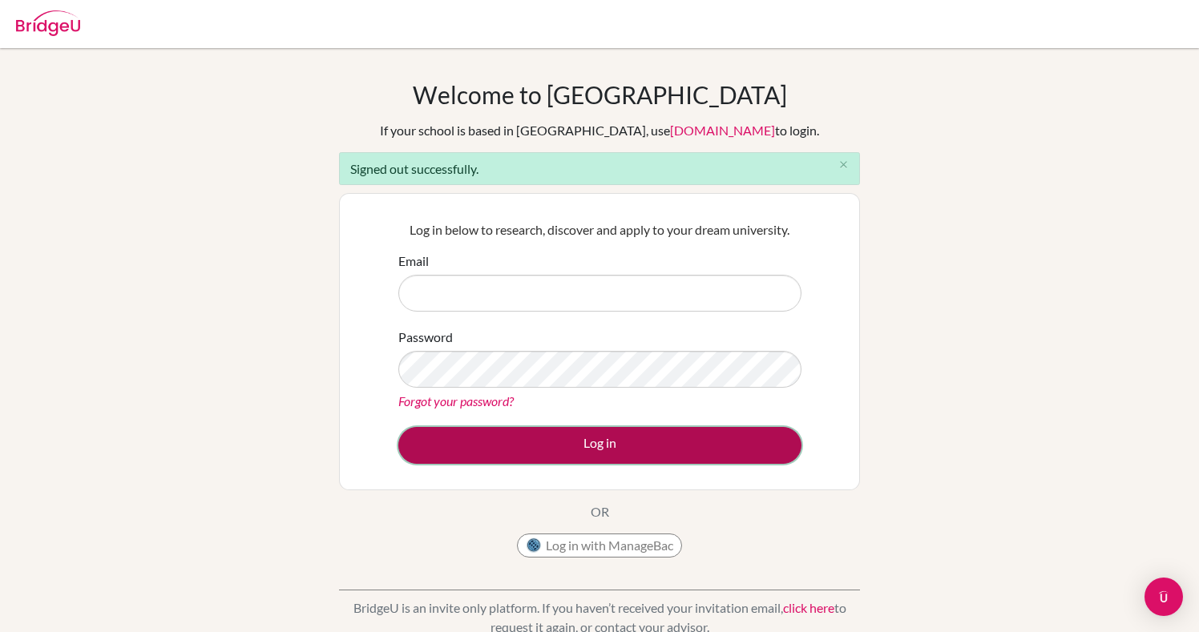
click at [566, 454] on button "Log in" at bounding box center [599, 445] width 403 height 37
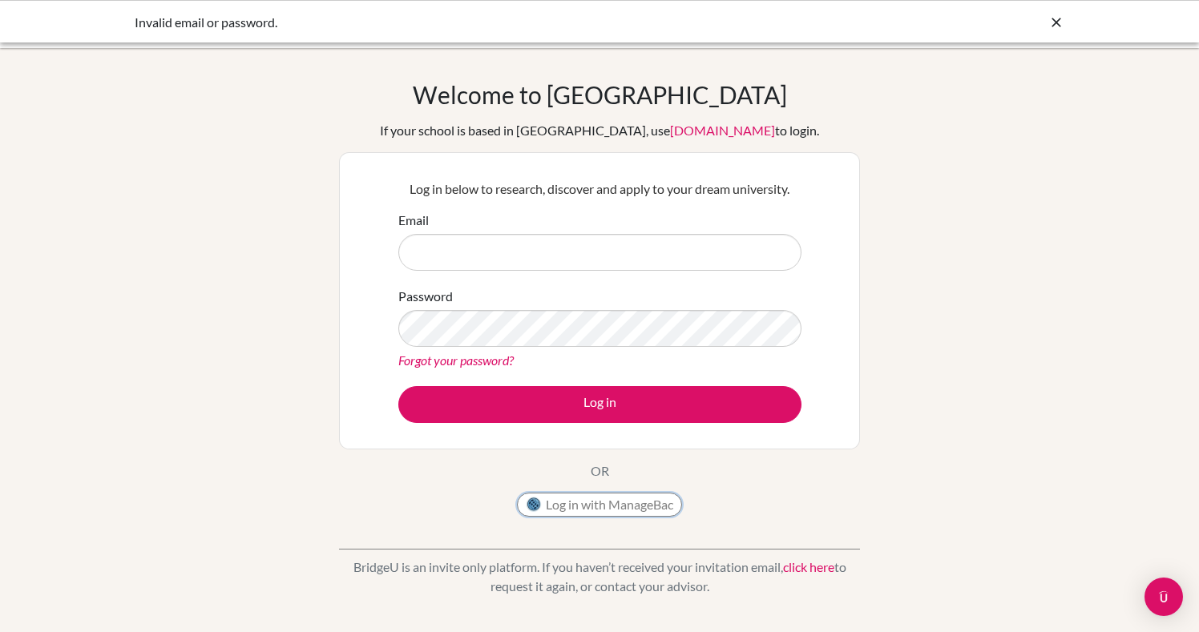
click at [582, 510] on button "Log in with ManageBac" at bounding box center [599, 505] width 165 height 24
type input "[EMAIL_ADDRESS][DOMAIN_NAME]"
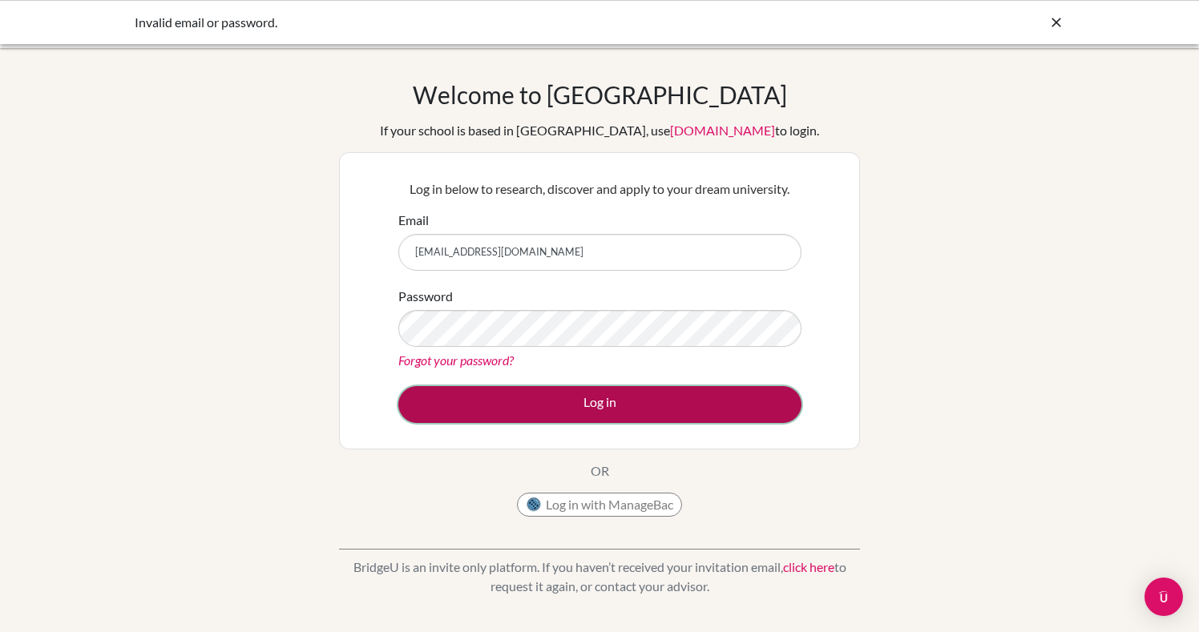
click at [595, 406] on button "Log in" at bounding box center [599, 404] width 403 height 37
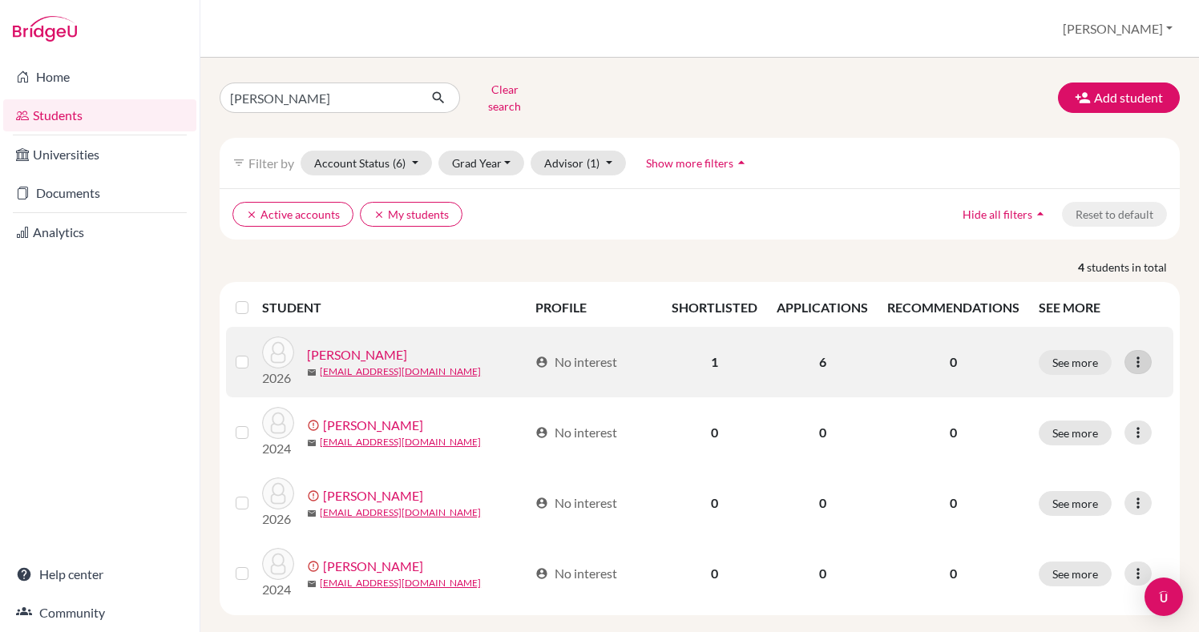
click at [1141, 354] on icon at bounding box center [1138, 362] width 16 height 16
click at [574, 371] on td "account_circle No interest" at bounding box center [594, 362] width 136 height 71
click at [329, 345] on link "León, André" at bounding box center [357, 354] width 100 height 19
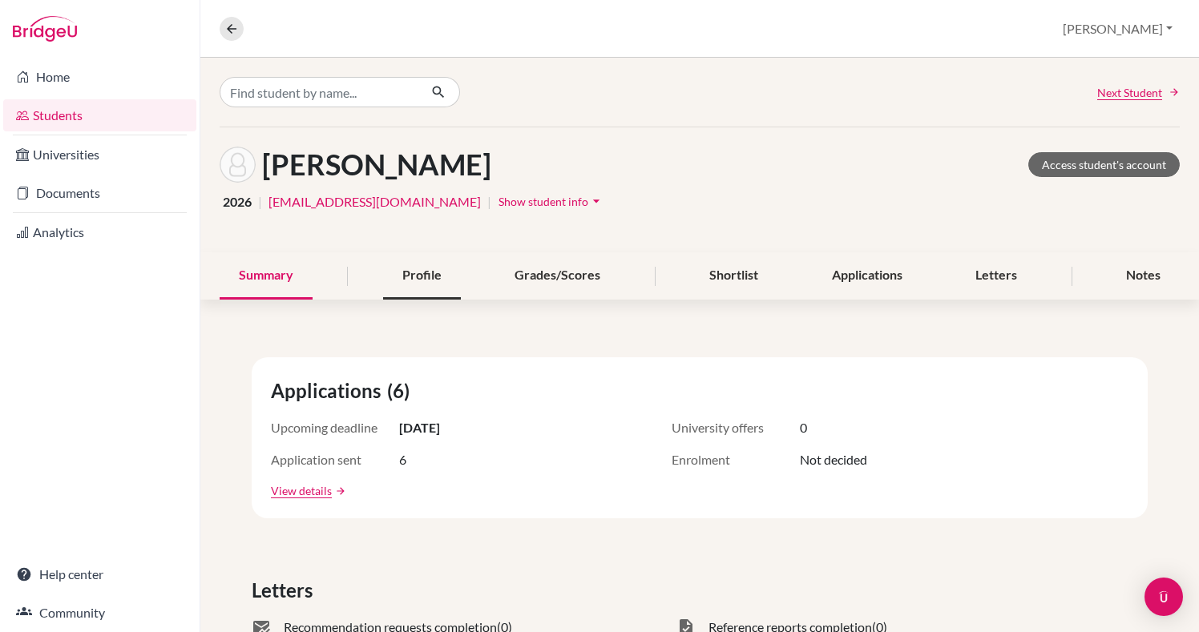
click at [416, 272] on div "Profile" at bounding box center [422, 275] width 78 height 47
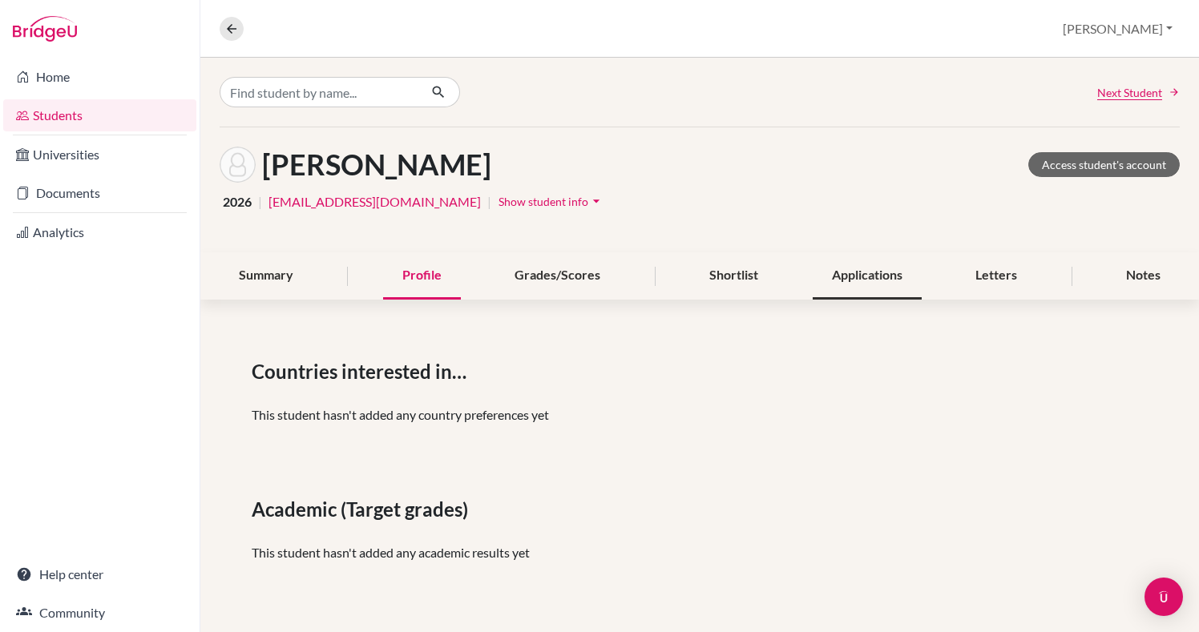
click at [845, 280] on div "Applications" at bounding box center [866, 275] width 109 height 47
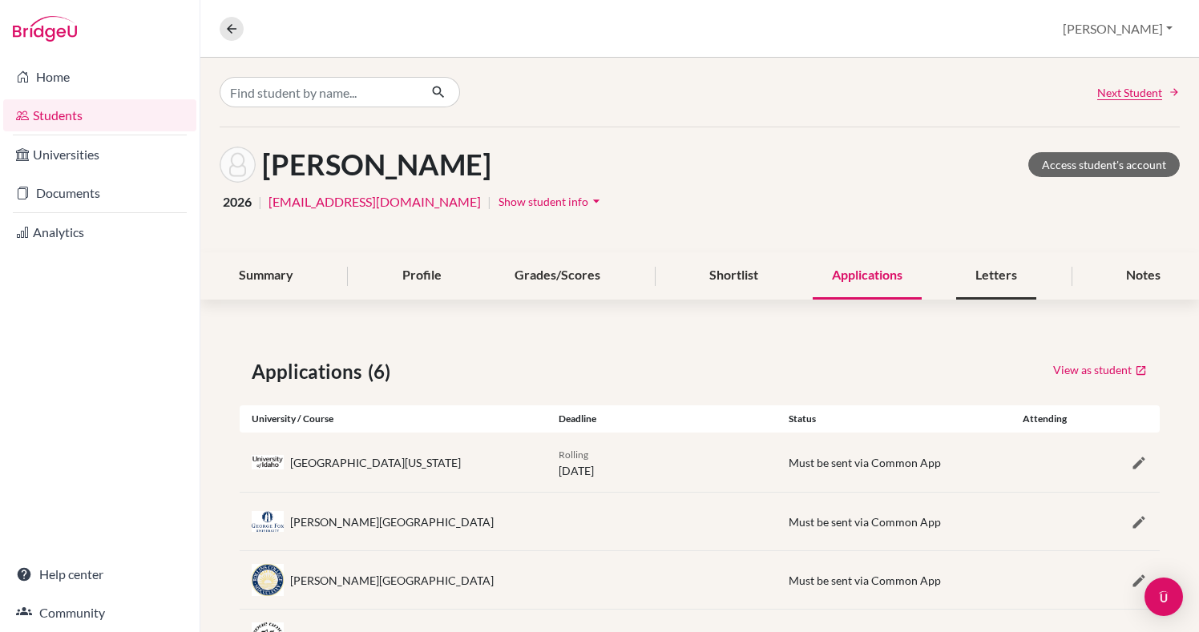
click at [1005, 254] on div "Letters" at bounding box center [996, 275] width 80 height 47
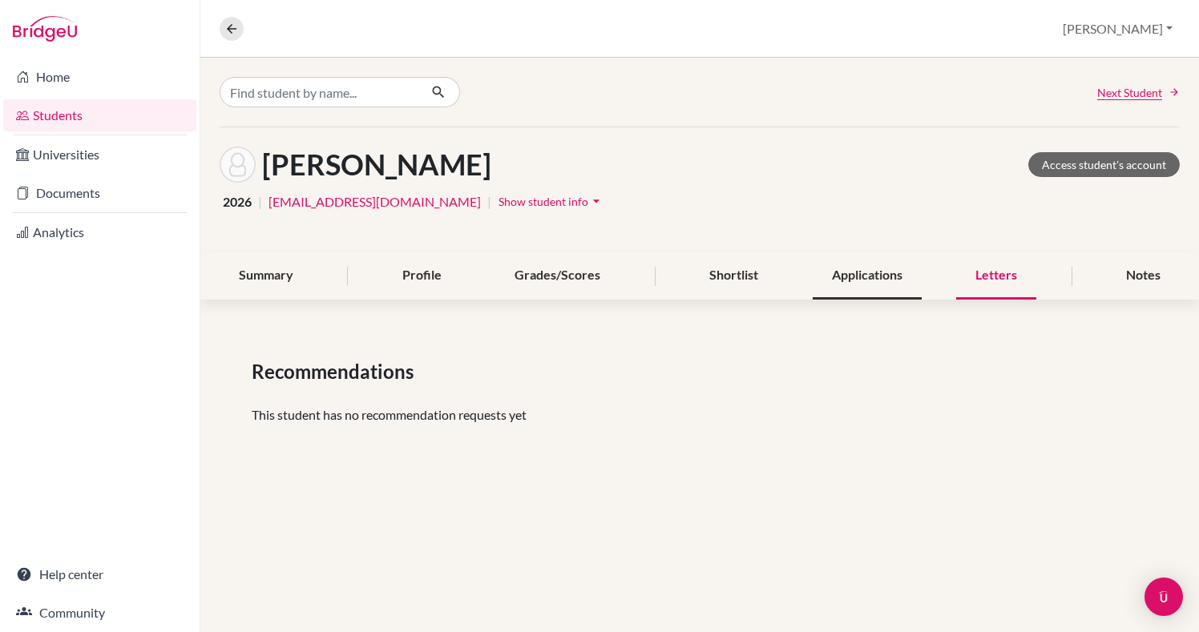
click at [874, 289] on div "Applications" at bounding box center [866, 275] width 109 height 47
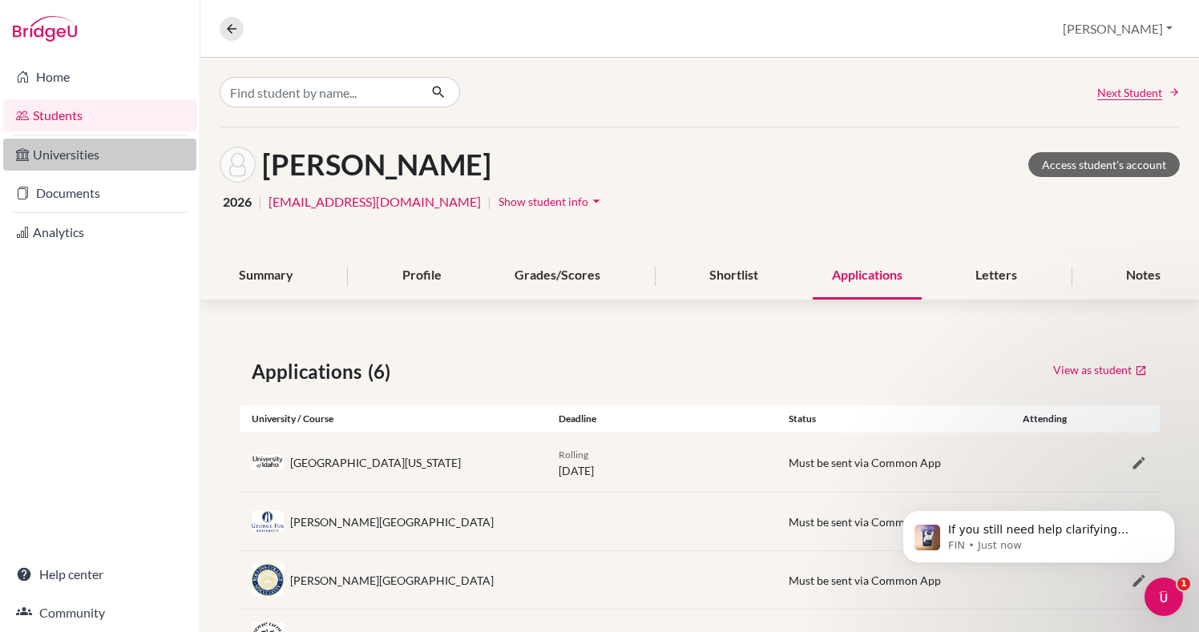
click at [71, 161] on link "Universities" at bounding box center [99, 155] width 193 height 32
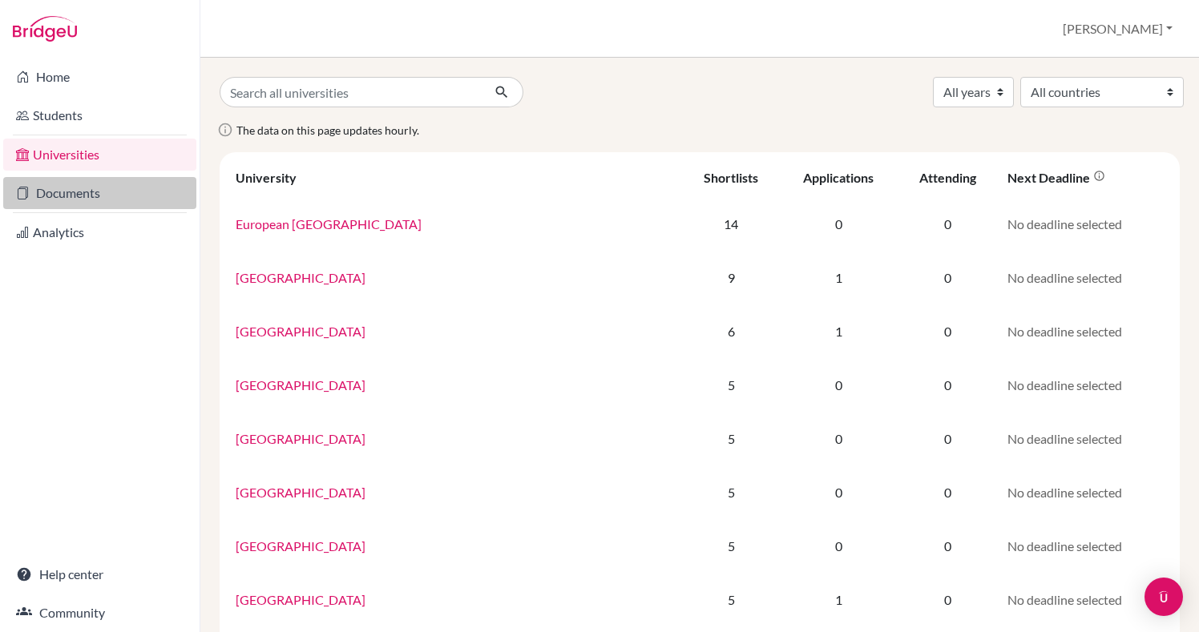
click at [67, 196] on link "Documents" at bounding box center [99, 193] width 193 height 32
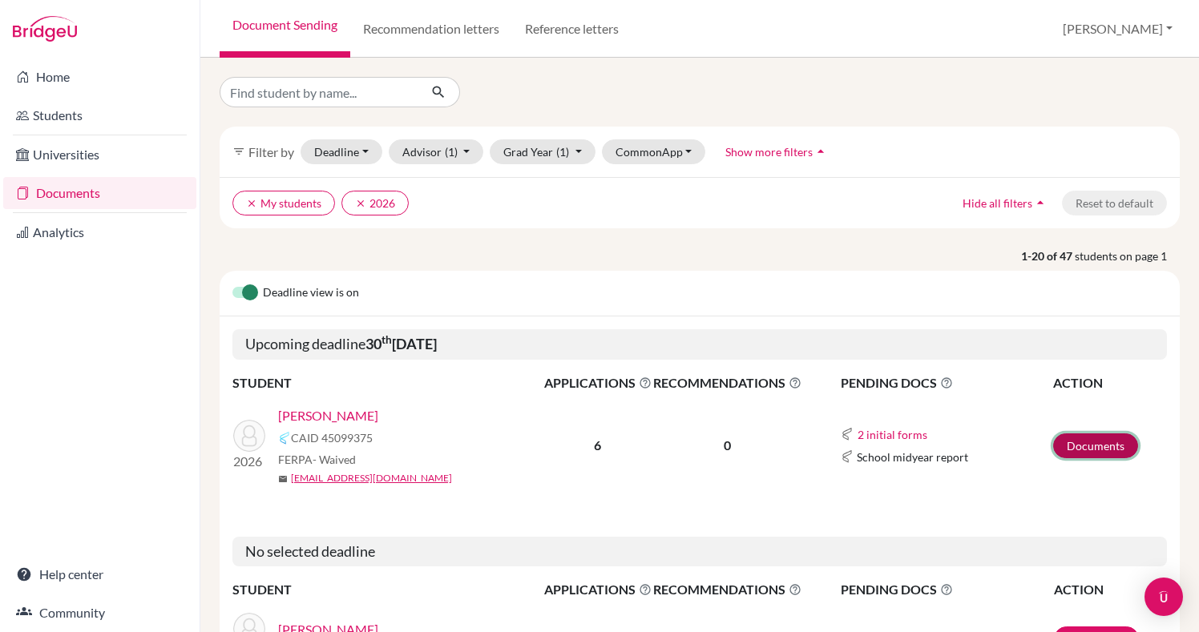
click at [1108, 450] on link "Documents" at bounding box center [1095, 445] width 85 height 25
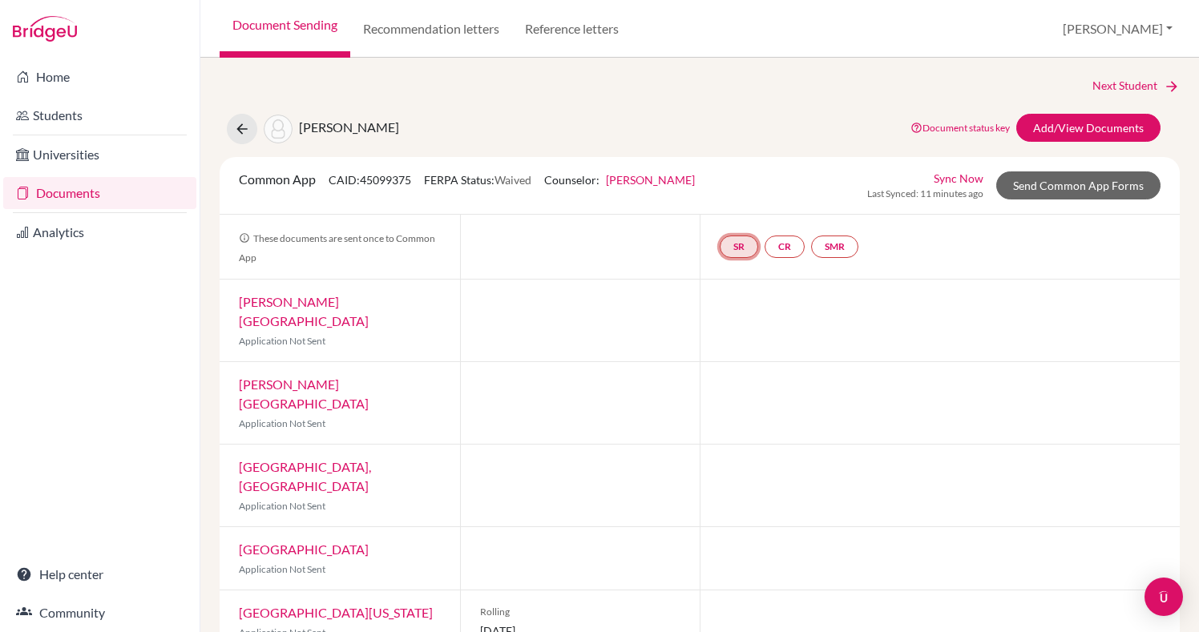
click at [811, 247] on link "SR" at bounding box center [834, 247] width 47 height 22
click at [790, 362] on div at bounding box center [940, 403] width 480 height 82
click at [1073, 188] on link "Send Common App Forms" at bounding box center [1078, 185] width 164 height 28
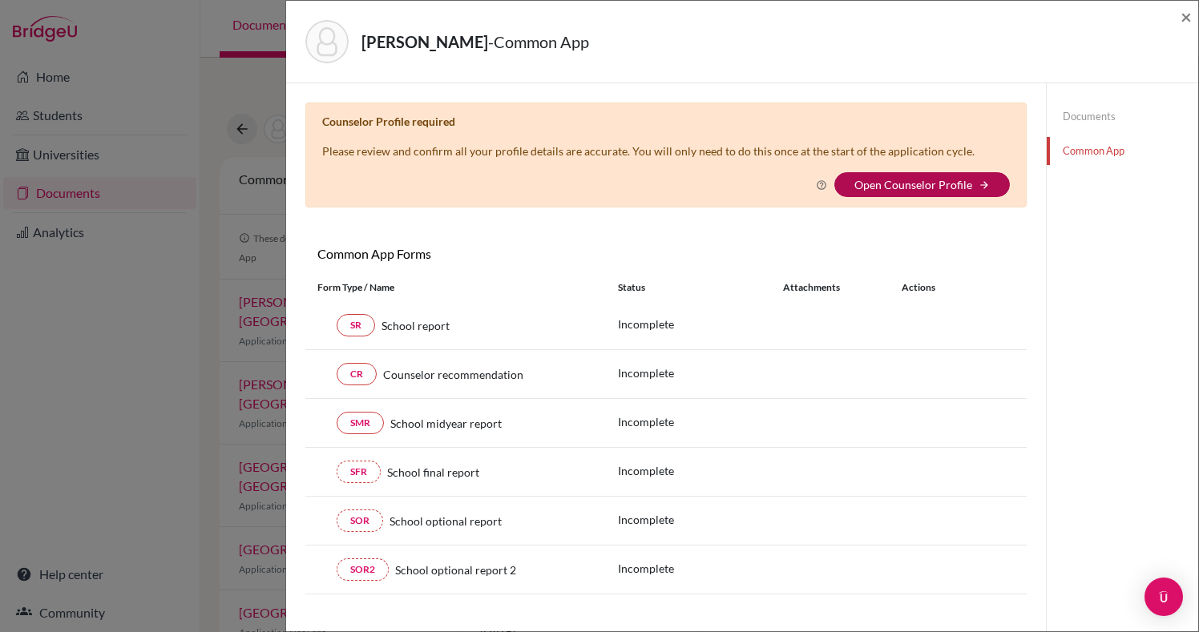
click at [896, 187] on link "Open Counselor Profile" at bounding box center [913, 185] width 118 height 14
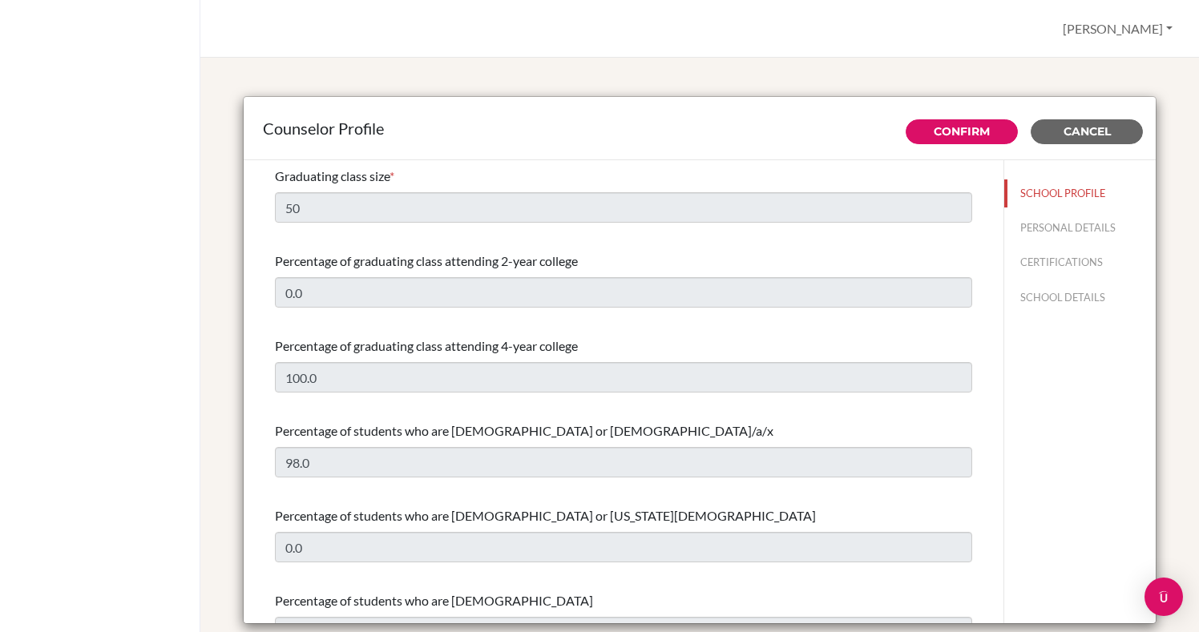
select select "0"
select select "314602"
click at [1027, 79] on div "Counselor Profile Confirm Cancel Graduating class size * 50 Percentage of gradu…" at bounding box center [700, 362] width 960 height 570
click at [1083, 135] on span "Cancel" at bounding box center [1086, 131] width 47 height 14
